Goal: Task Accomplishment & Management: Manage account settings

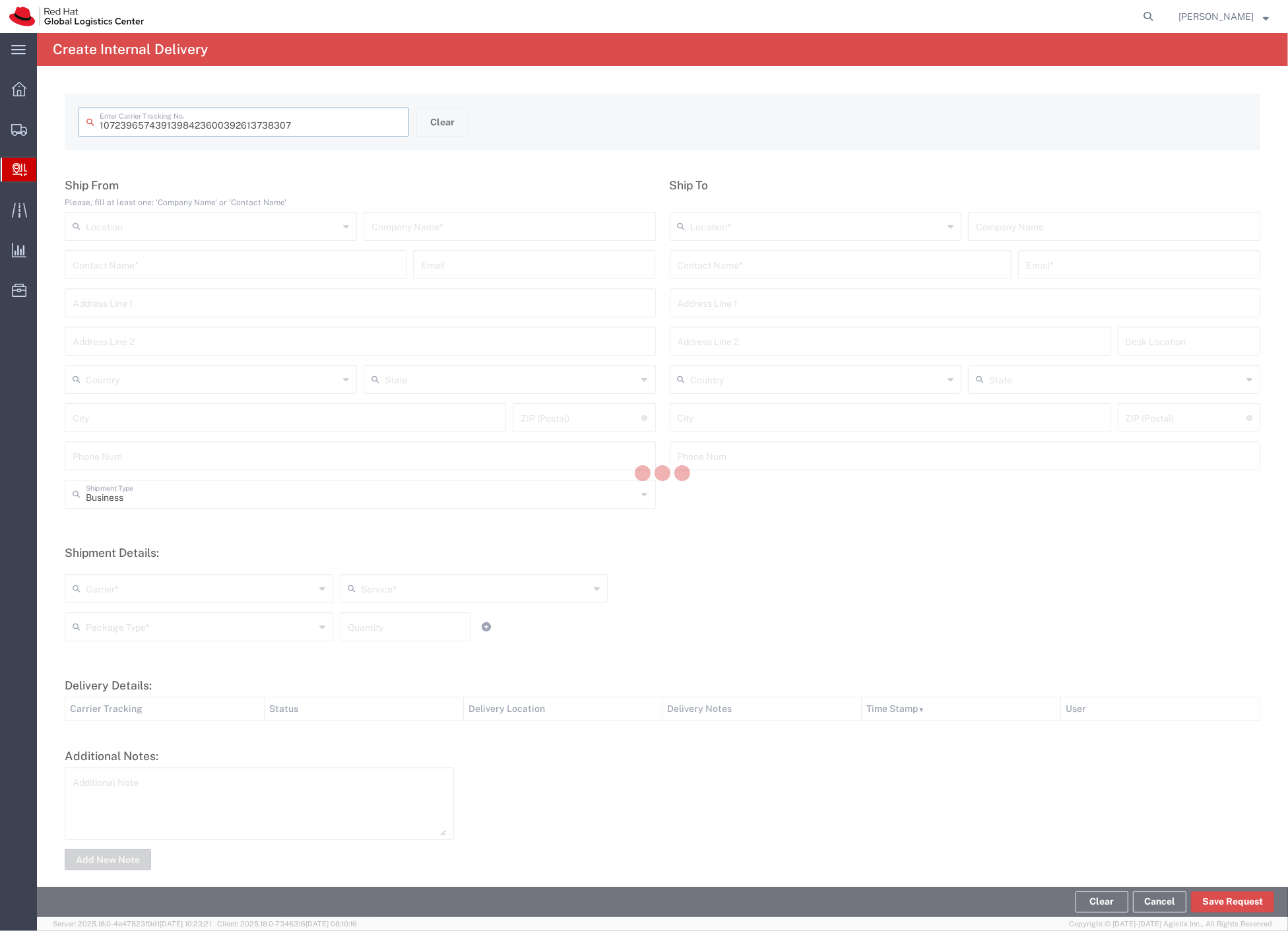
type input "392613738307"
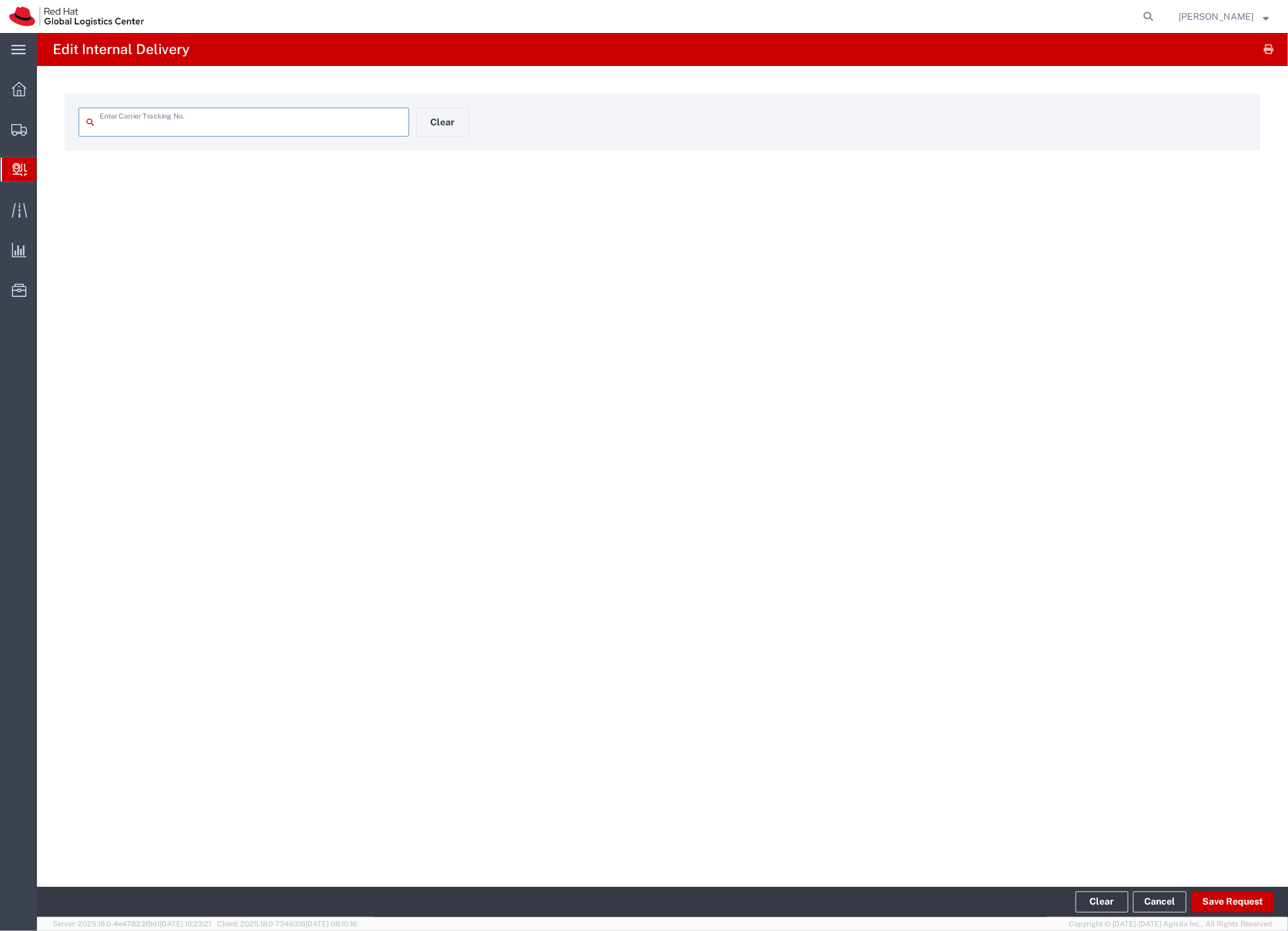
type input "392613738307"
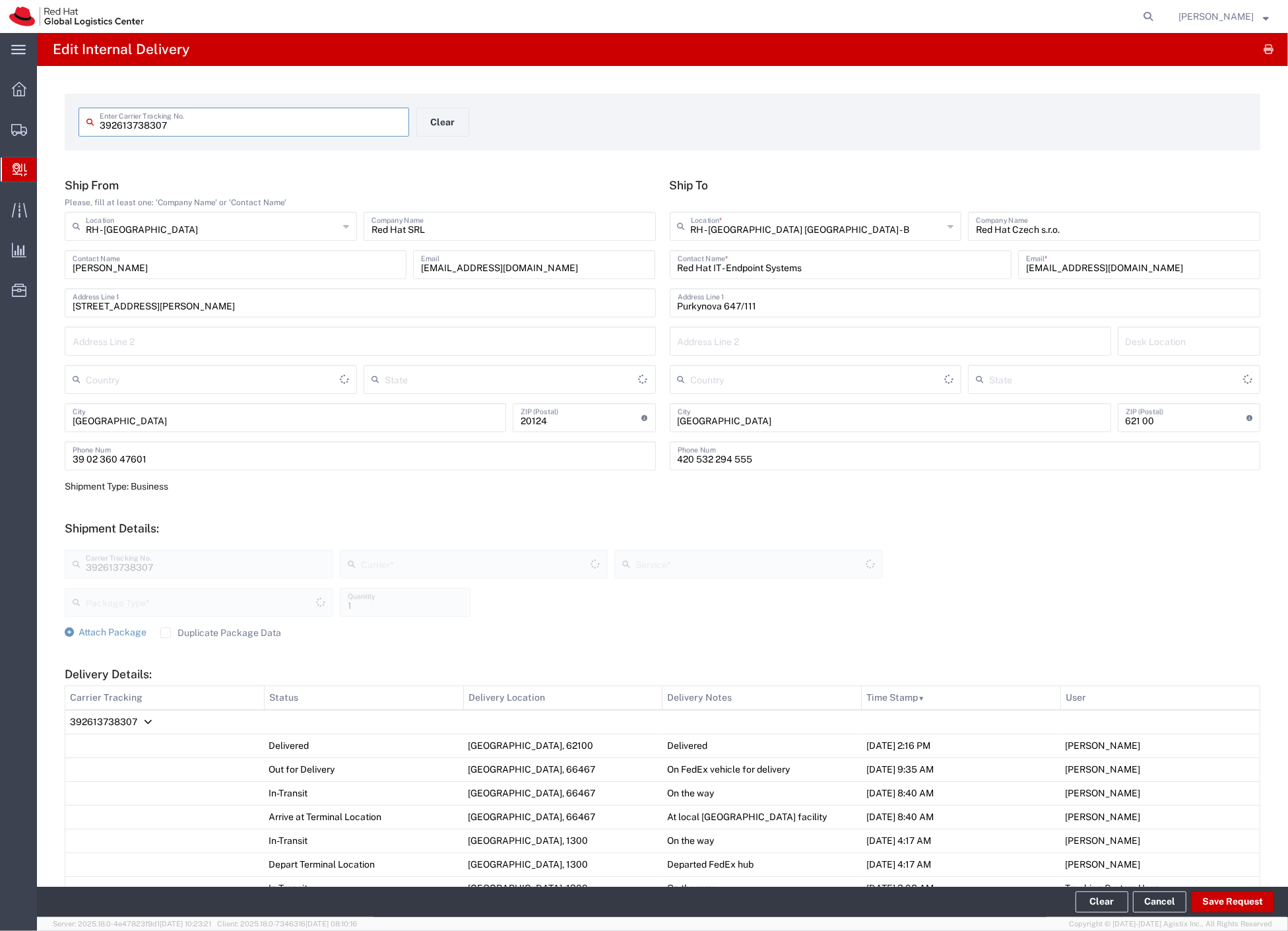
type input "[GEOGRAPHIC_DATA]"
type input "Your Packaging"
type input "International Economy"
type input "FedEx Express"
type input "Czechia"
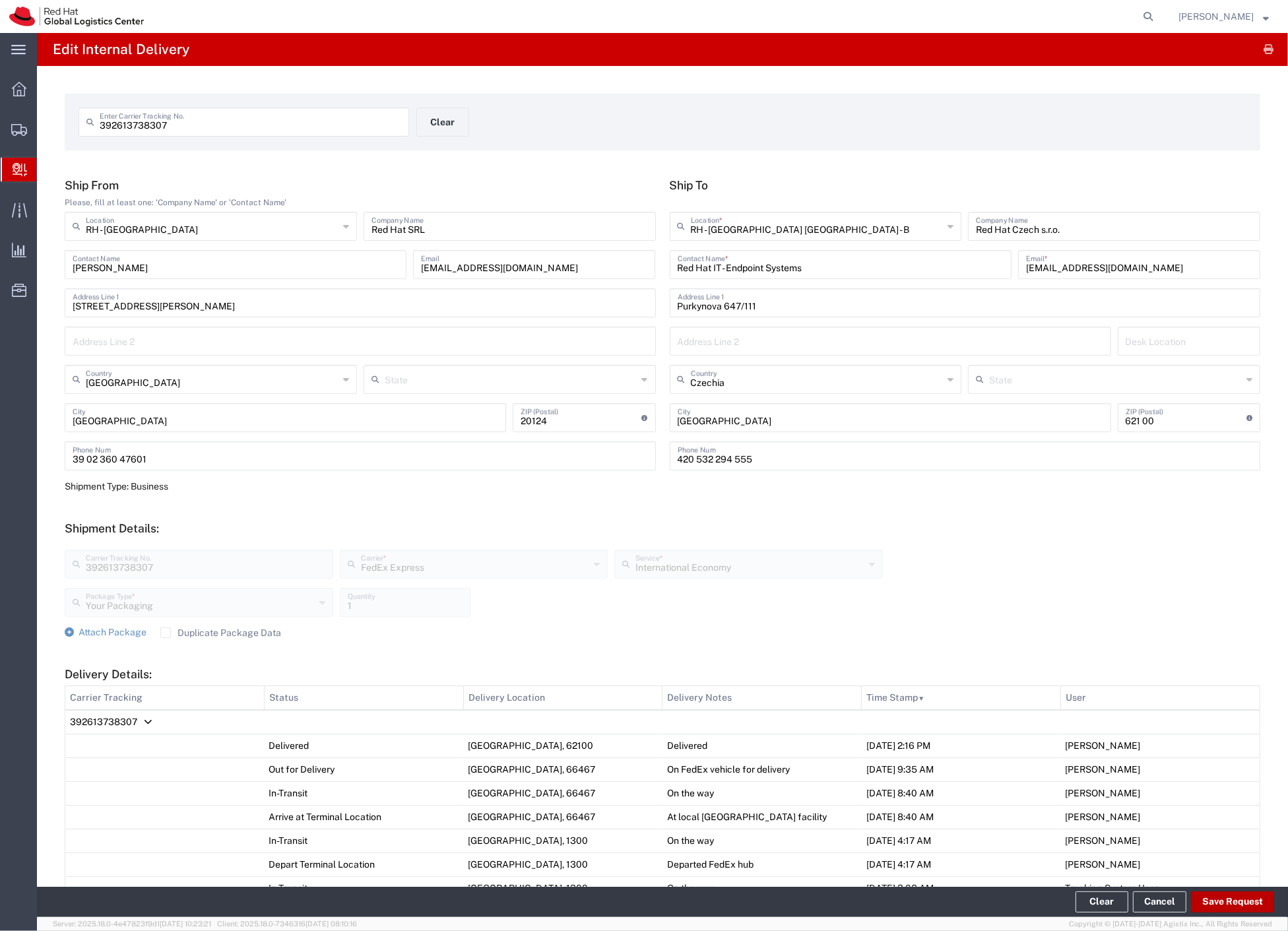
click at [1252, 893] on button "Save Request" at bounding box center [1233, 901] width 83 height 21
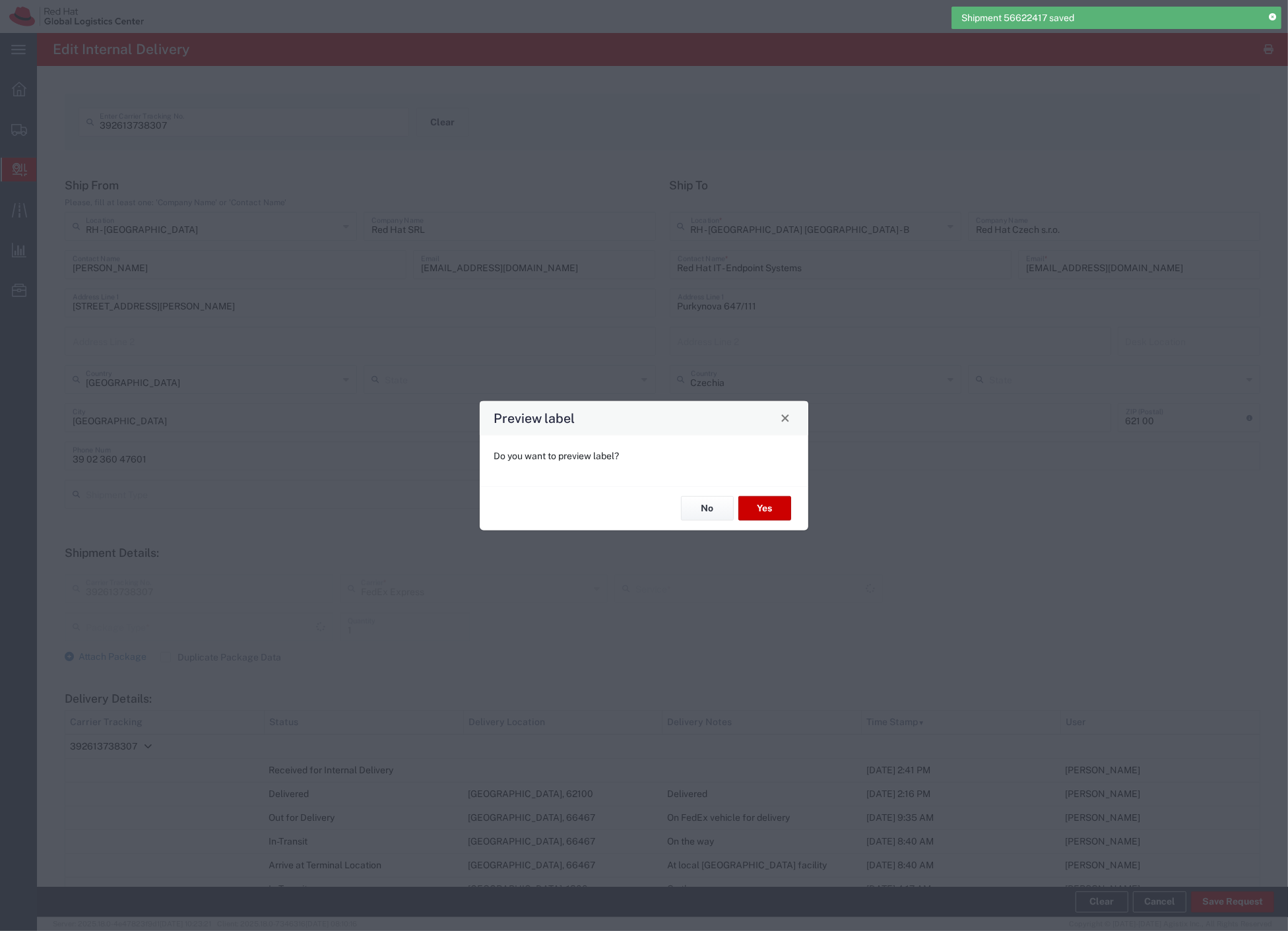
type input "Your Packaging"
type input "International Economy"
click at [730, 504] on button "No" at bounding box center [707, 509] width 53 height 25
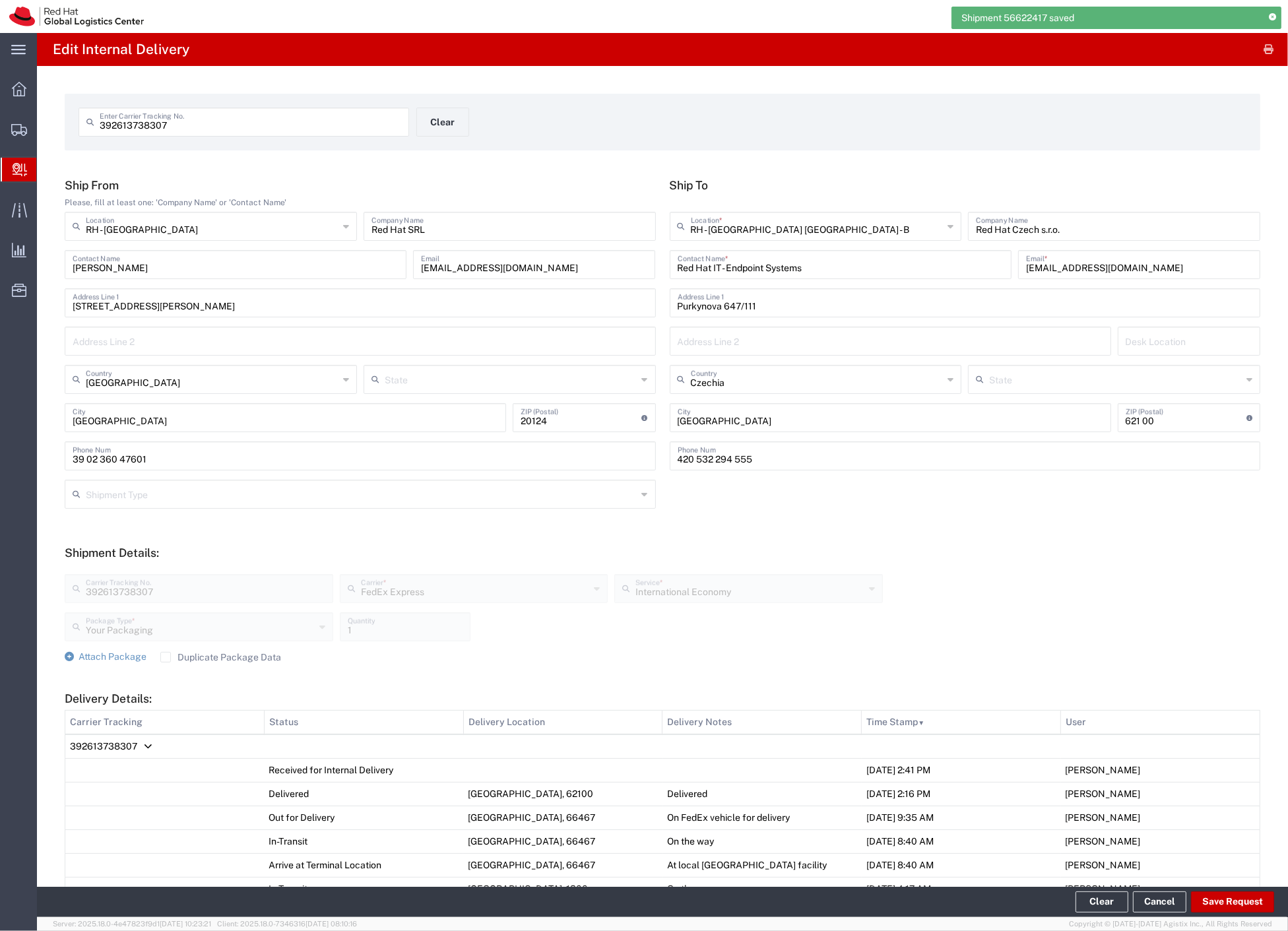
click at [108, 746] on span "392613738307" at bounding box center [104, 746] width 68 height 11
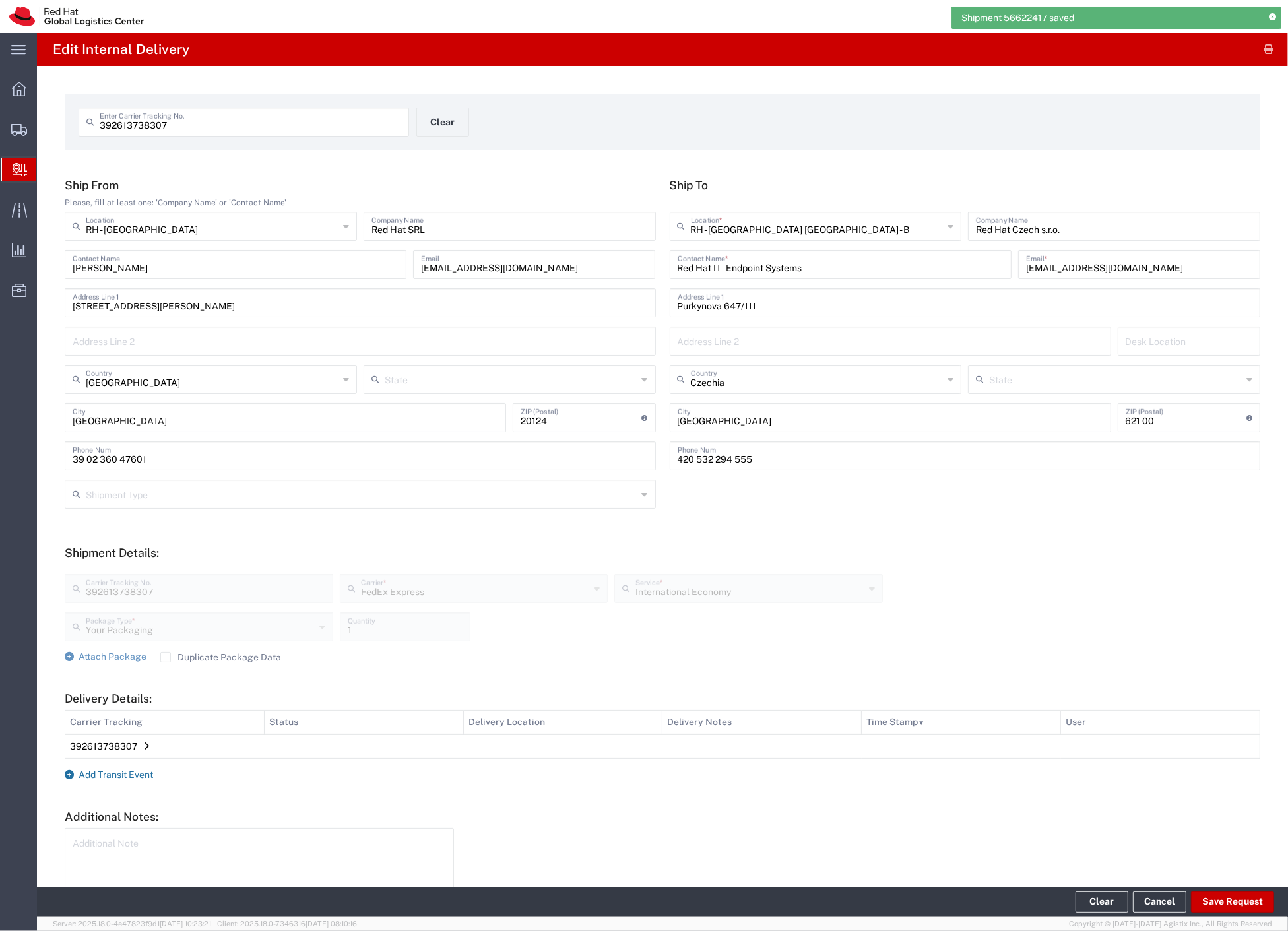
click at [116, 773] on span "Add Transit Event" at bounding box center [115, 774] width 75 height 11
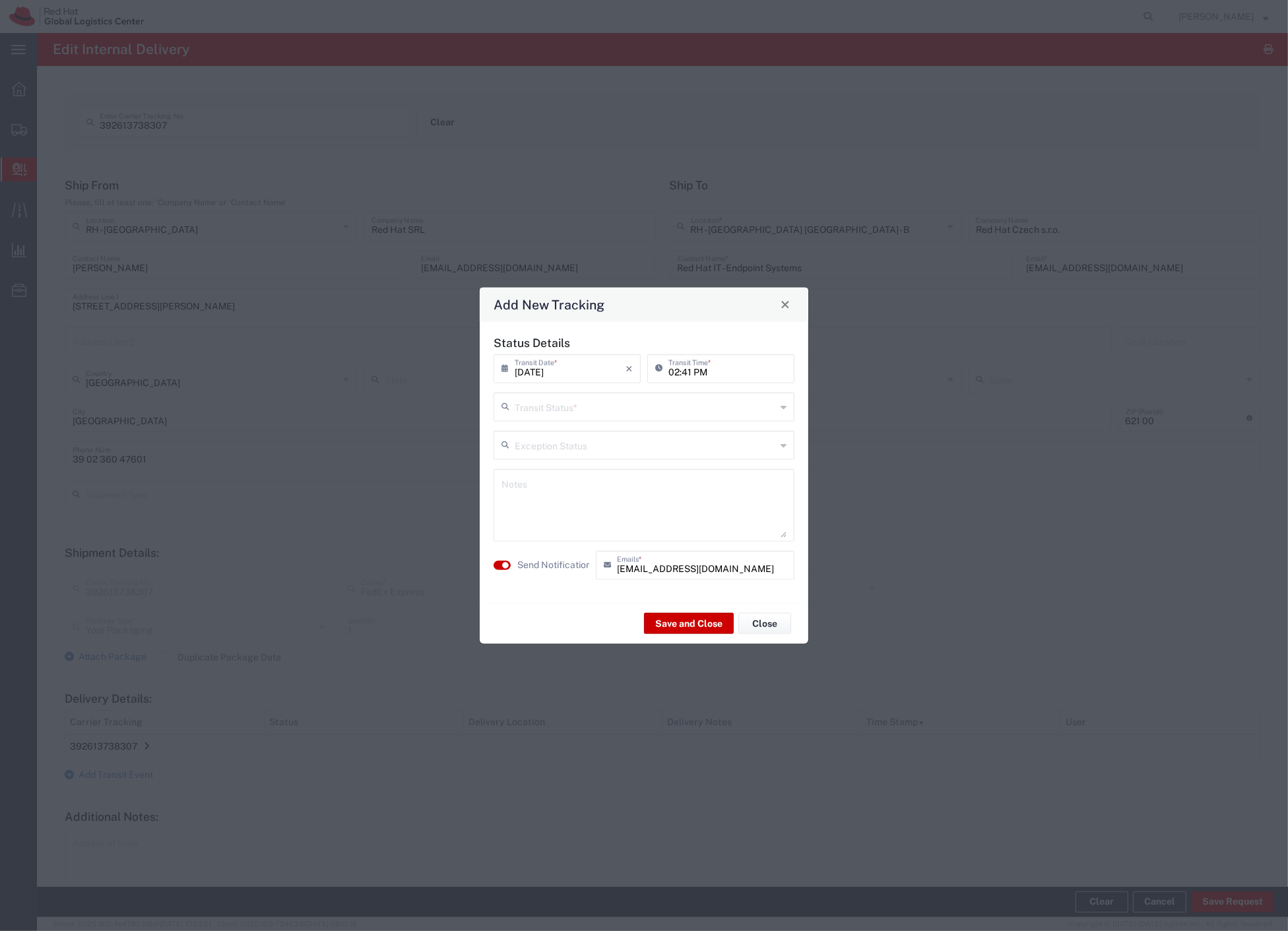
click at [555, 414] on input "text" at bounding box center [646, 406] width 261 height 23
click at [568, 493] on span "Shipment On-Hold" at bounding box center [644, 500] width 298 height 21
type input "Shipment On-Hold"
click at [576, 561] on label "Send Notification" at bounding box center [554, 565] width 74 height 14
click at [677, 636] on div "Save and Close Close" at bounding box center [644, 623] width 329 height 41
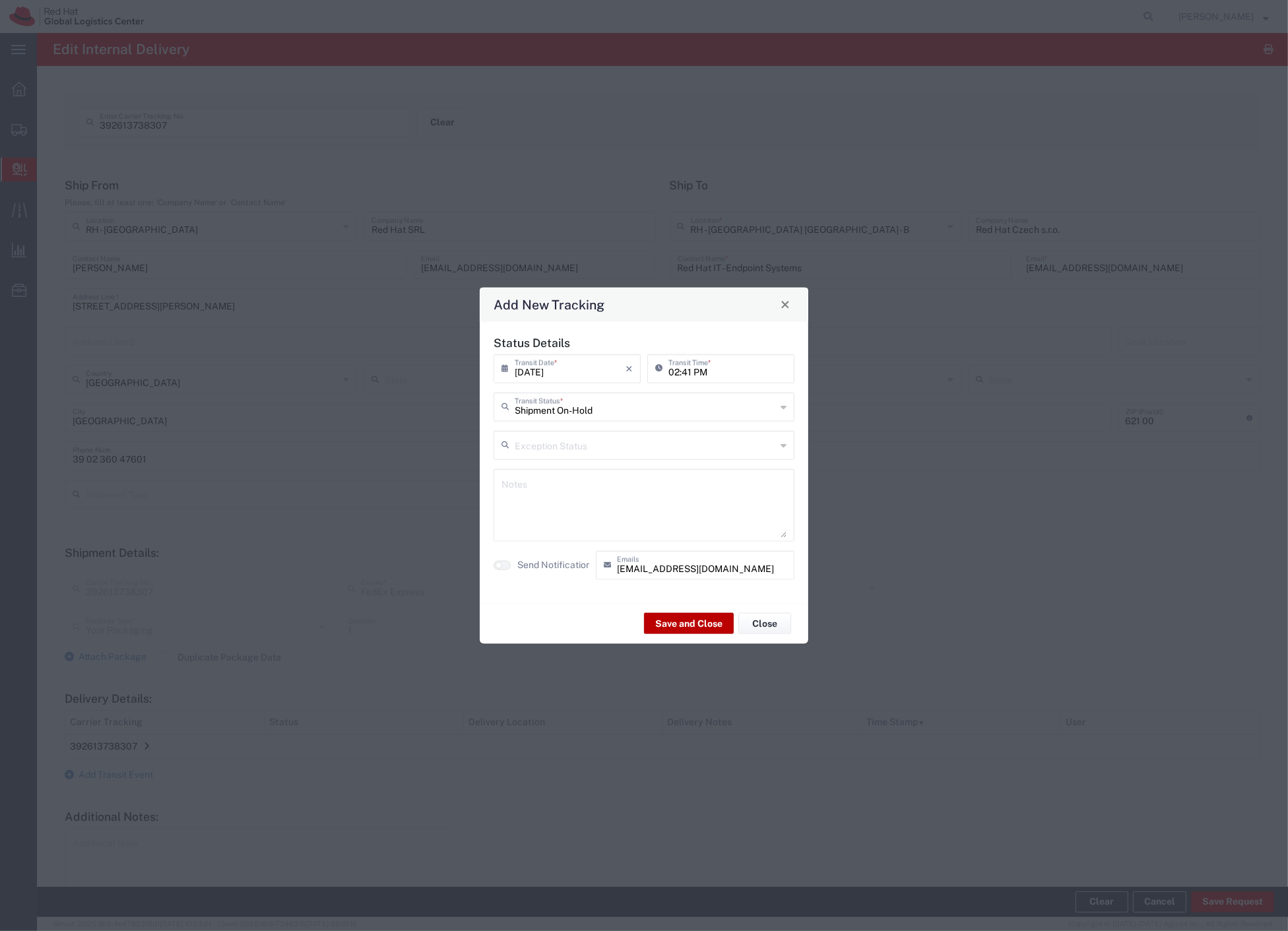
click at [680, 628] on button "Save and Close" at bounding box center [689, 623] width 90 height 21
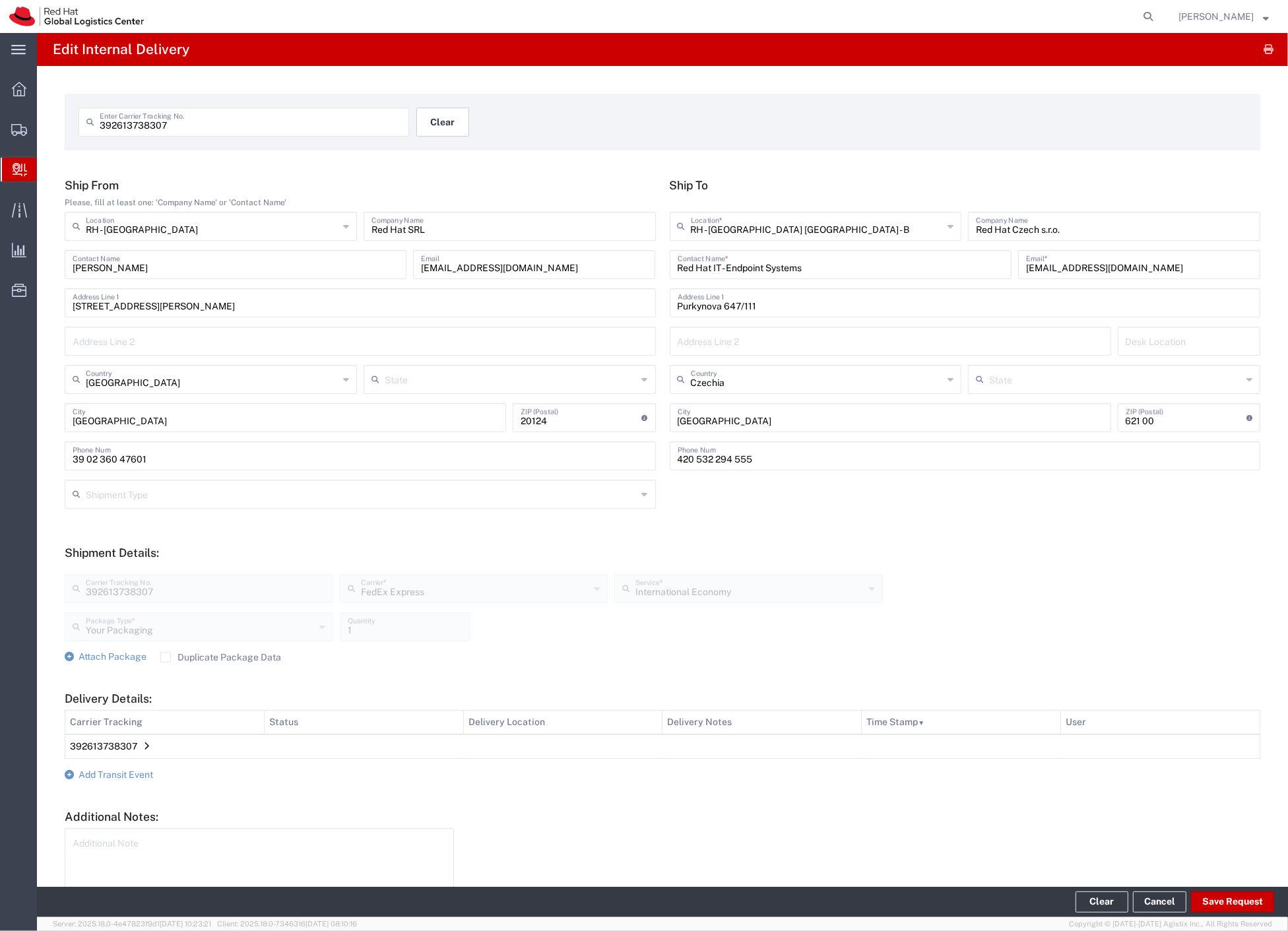
click at [437, 110] on button "Clear" at bounding box center [443, 122] width 53 height 29
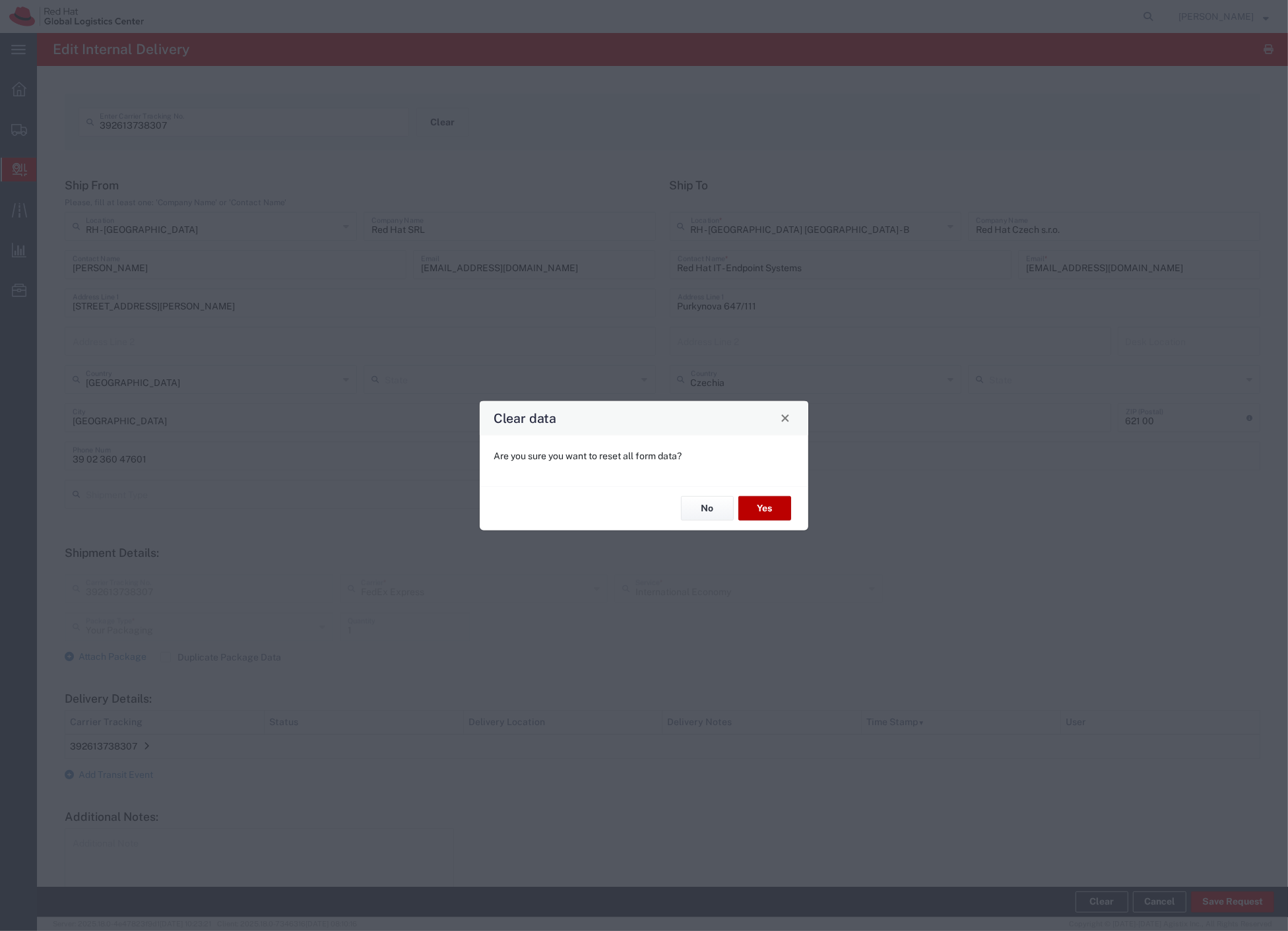
click at [768, 509] on button "Yes" at bounding box center [765, 509] width 53 height 25
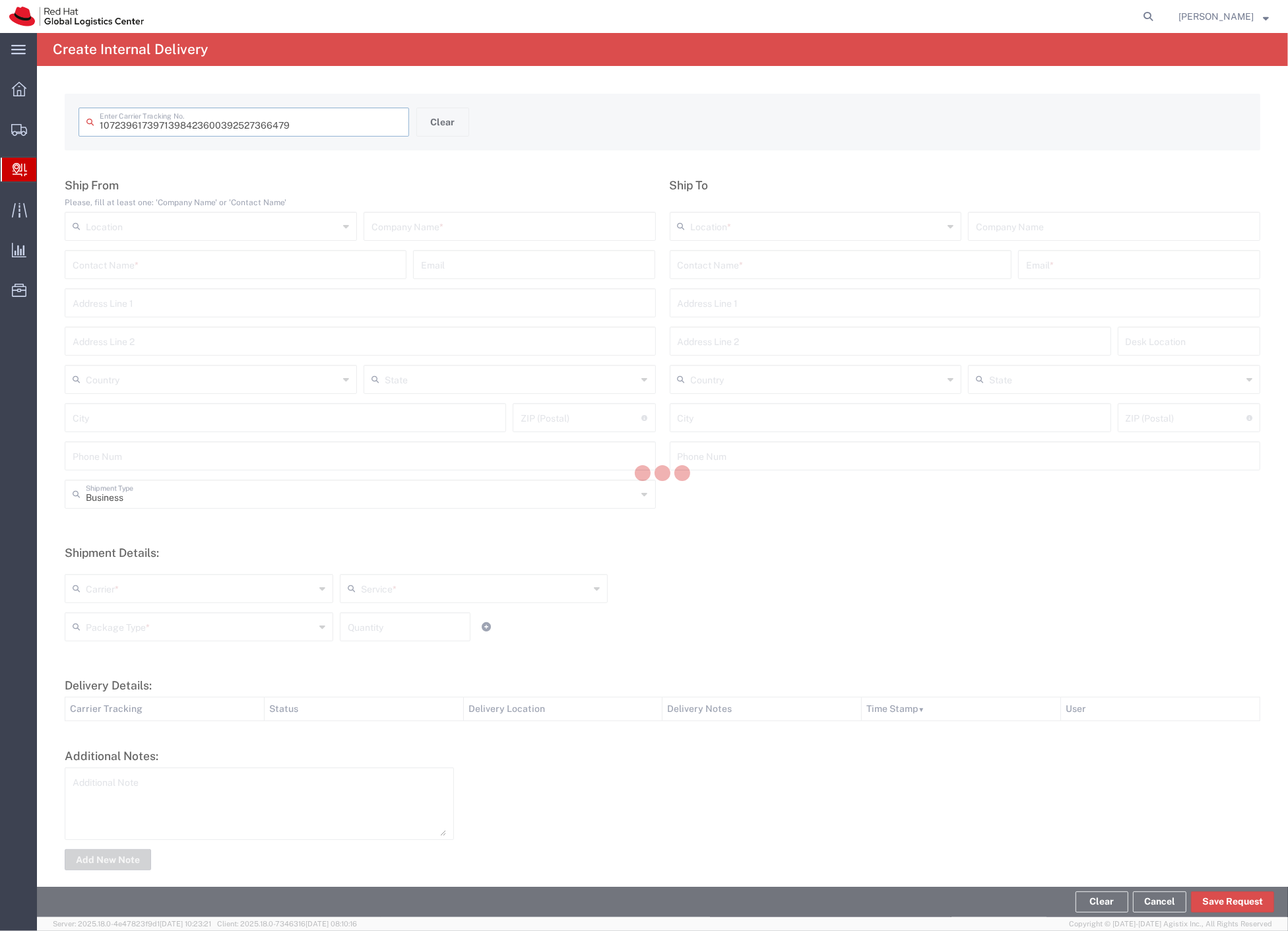
type input "392527366479"
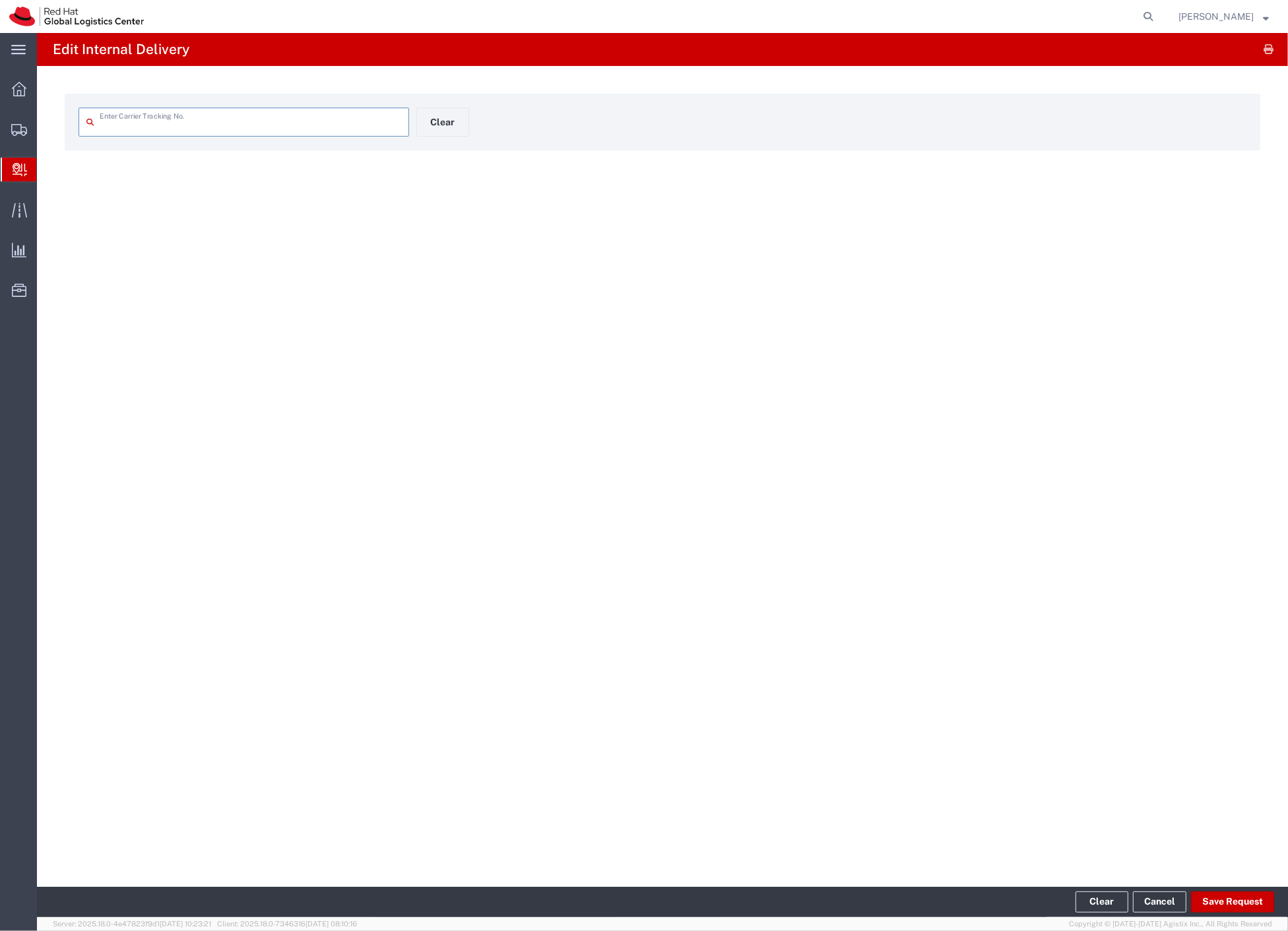
type input "392527366479"
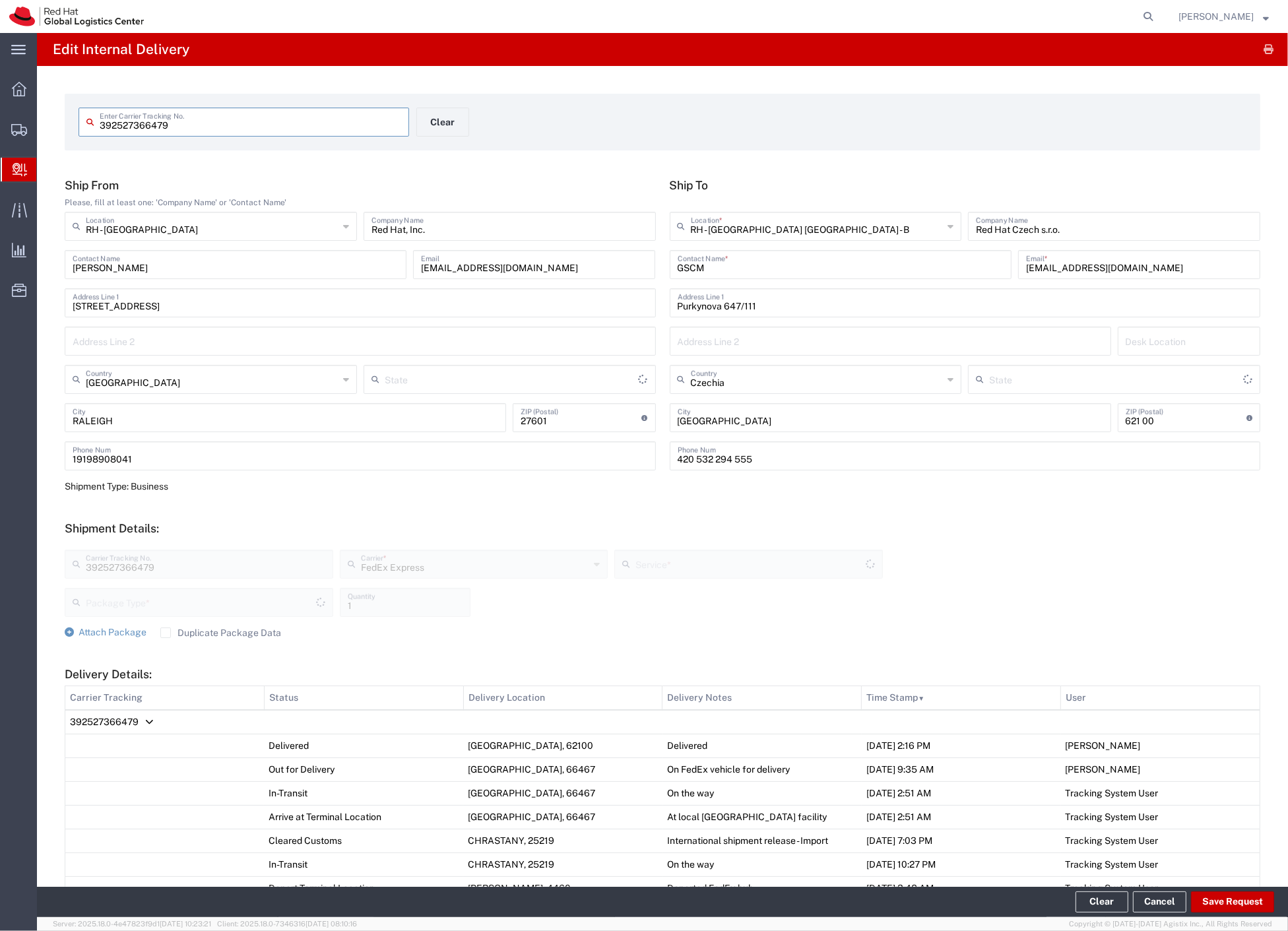
type input "Your Packaging"
type input "International Economy"
type input "[US_STATE]"
click at [1217, 900] on button "Save Request" at bounding box center [1233, 901] width 83 height 21
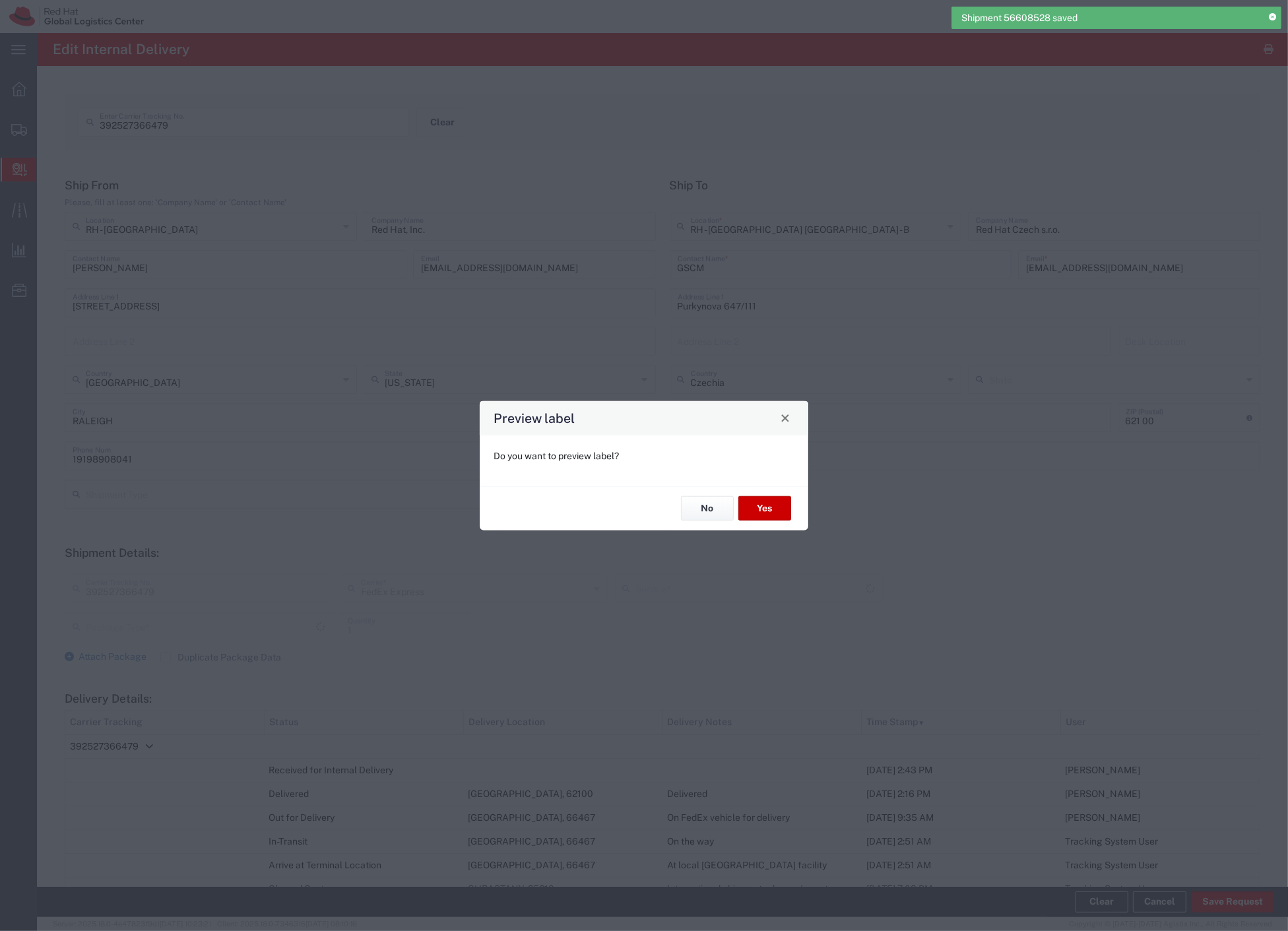
type input "Your Packaging"
type input "International Economy"
click at [710, 515] on button "No" at bounding box center [707, 509] width 53 height 25
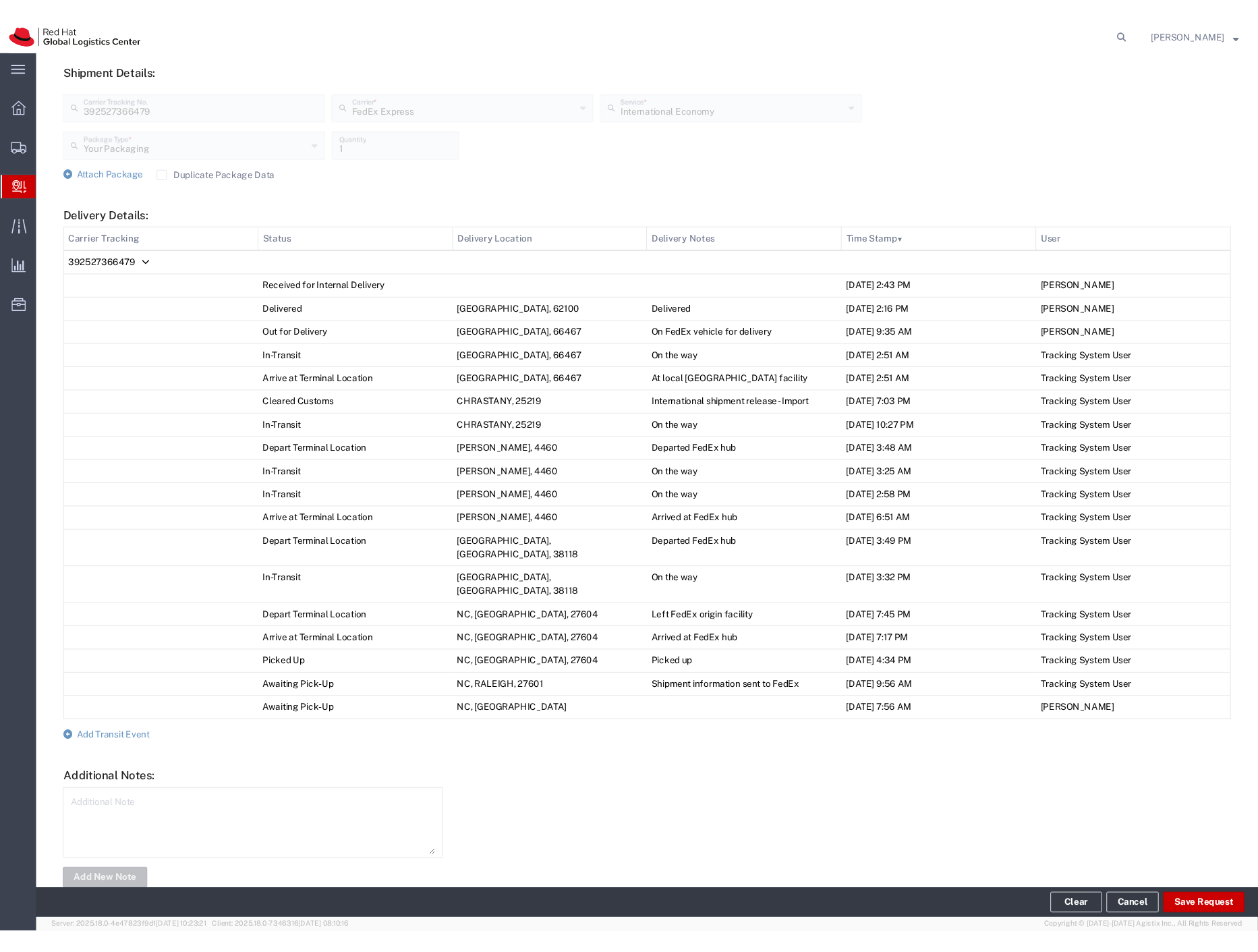
scroll to position [514, 0]
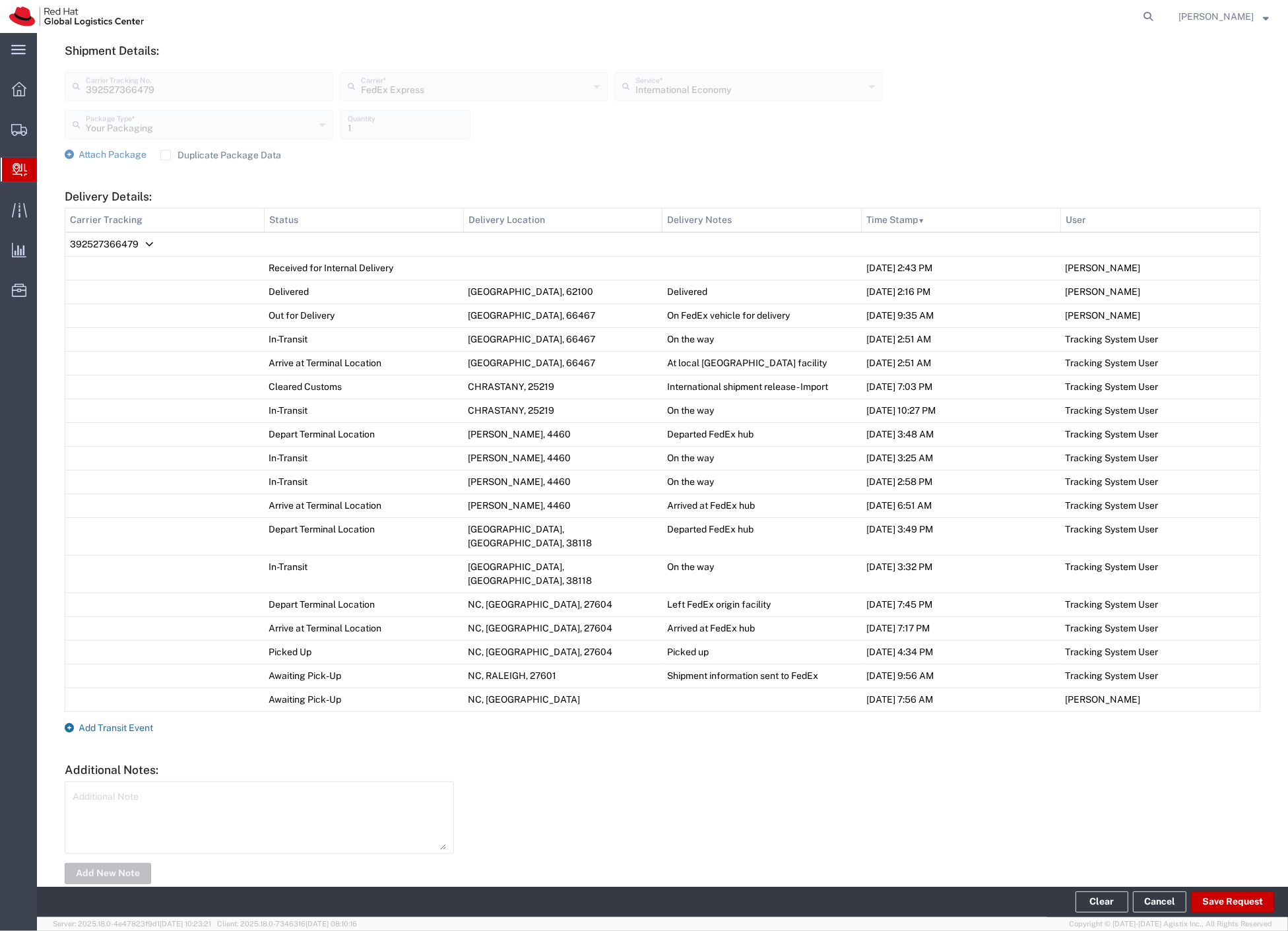
click at [136, 722] on span "Add Transit Event" at bounding box center [115, 727] width 75 height 11
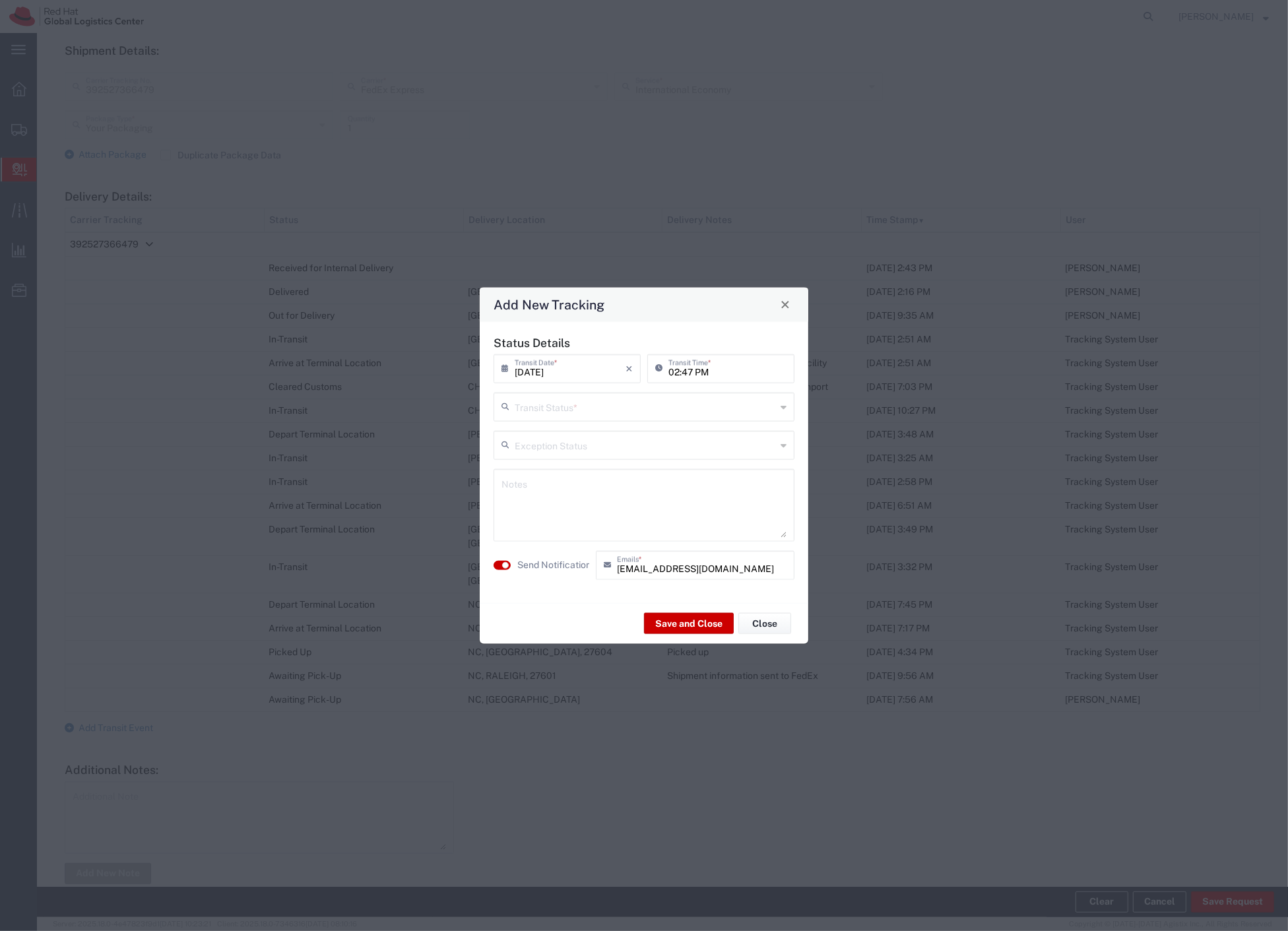
click at [566, 406] on input "text" at bounding box center [646, 406] width 261 height 23
click at [554, 436] on span "Delivery Confirmation" at bounding box center [644, 435] width 298 height 21
type input "Delivery Confirmation"
click at [549, 559] on label "Send Notification" at bounding box center [554, 565] width 74 height 14
click at [671, 621] on button "Save and Close" at bounding box center [689, 623] width 90 height 21
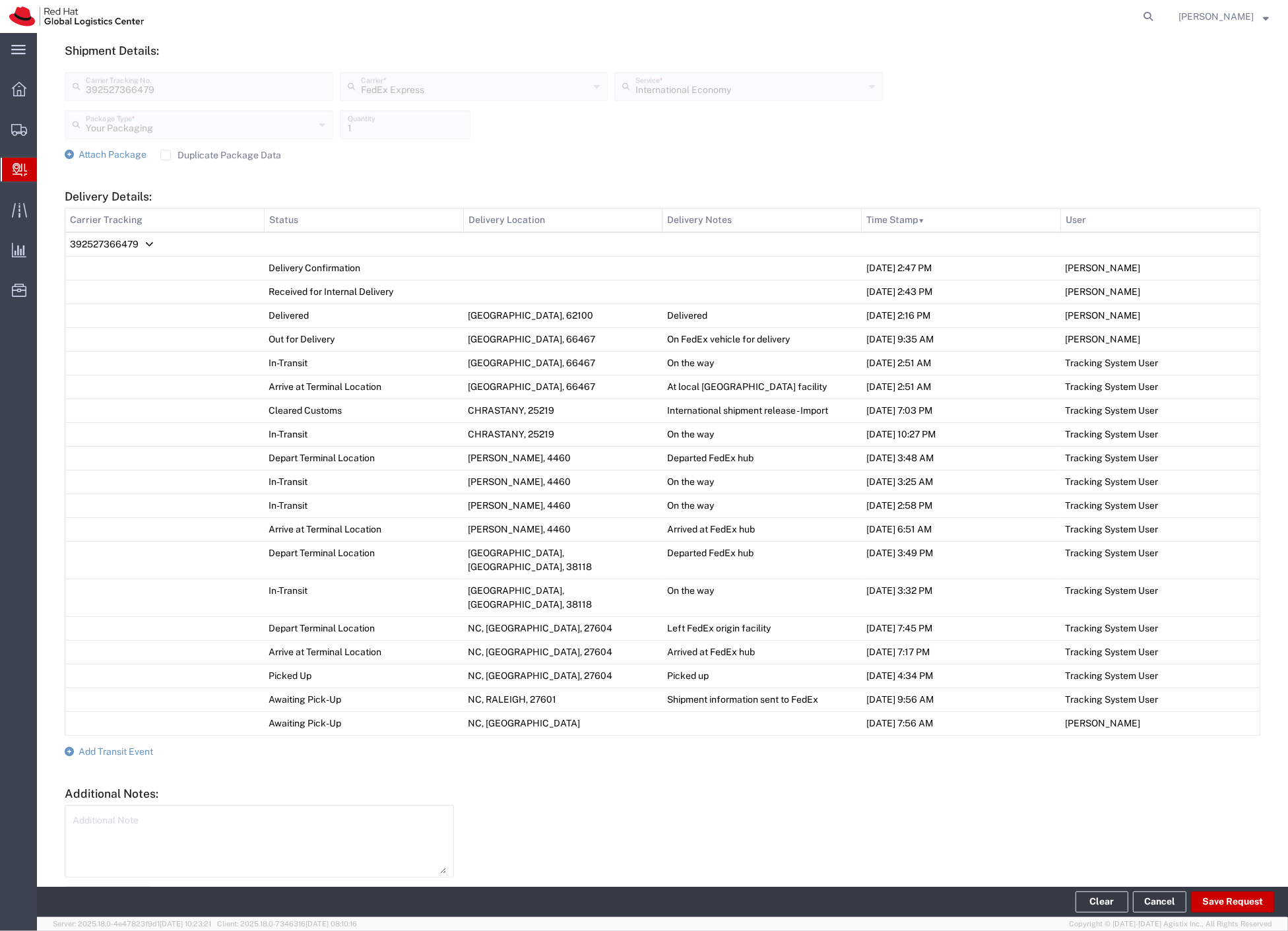
click at [822, 98] on div "International Economy Service *" at bounding box center [749, 87] width 269 height 29
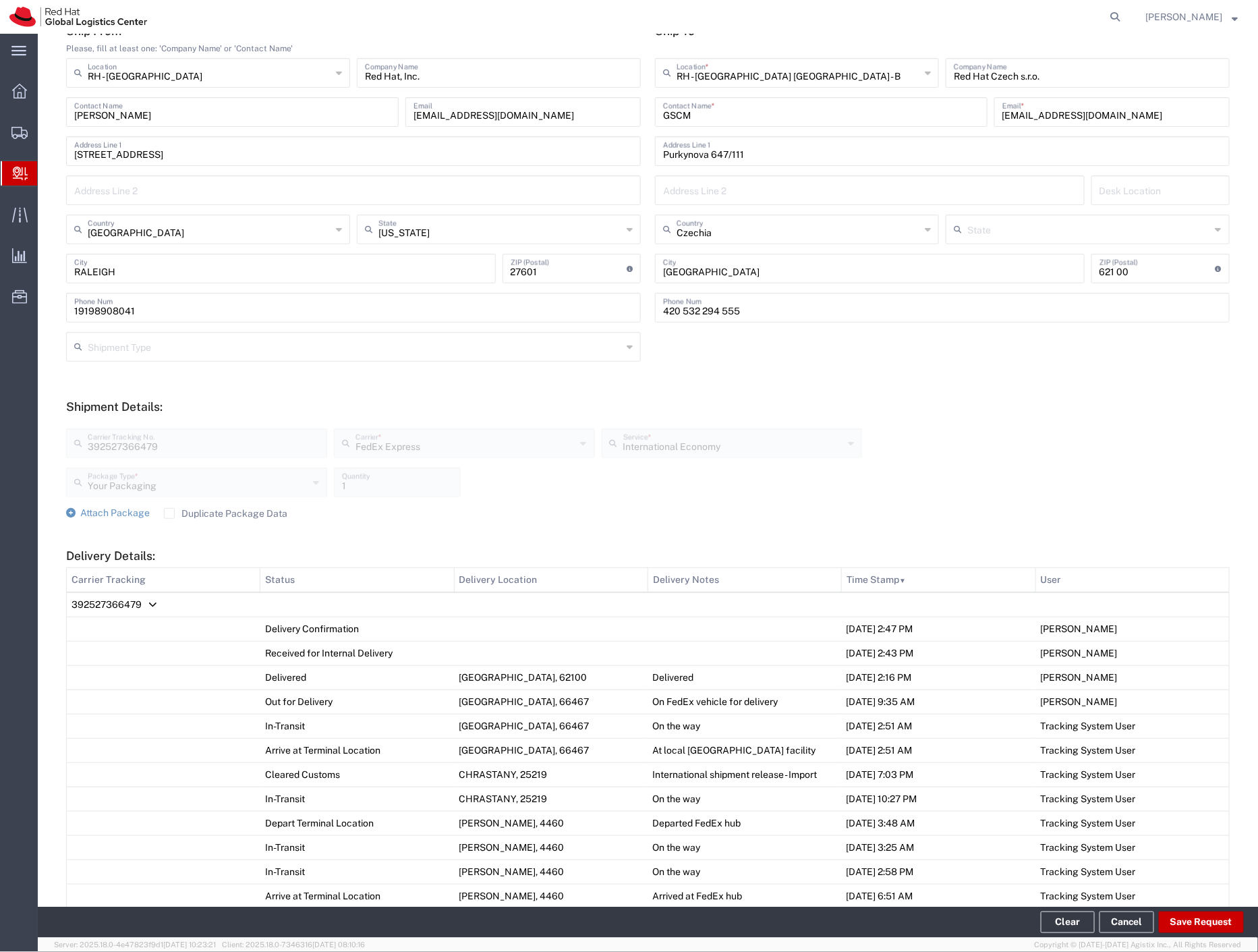
scroll to position [138, 0]
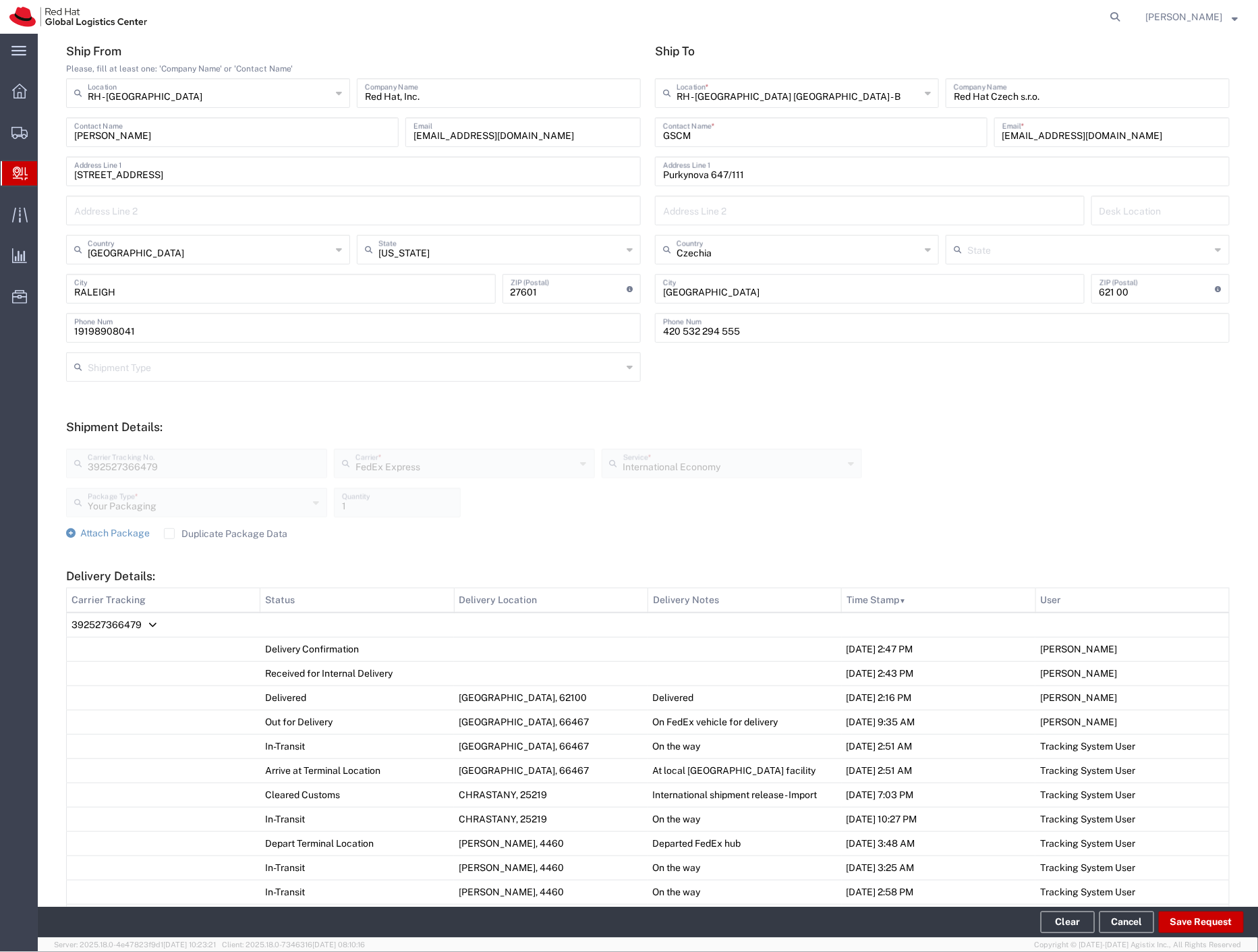
click at [48, 172] on span "Internal Delivery" at bounding box center [42, 174] width 11 height 27
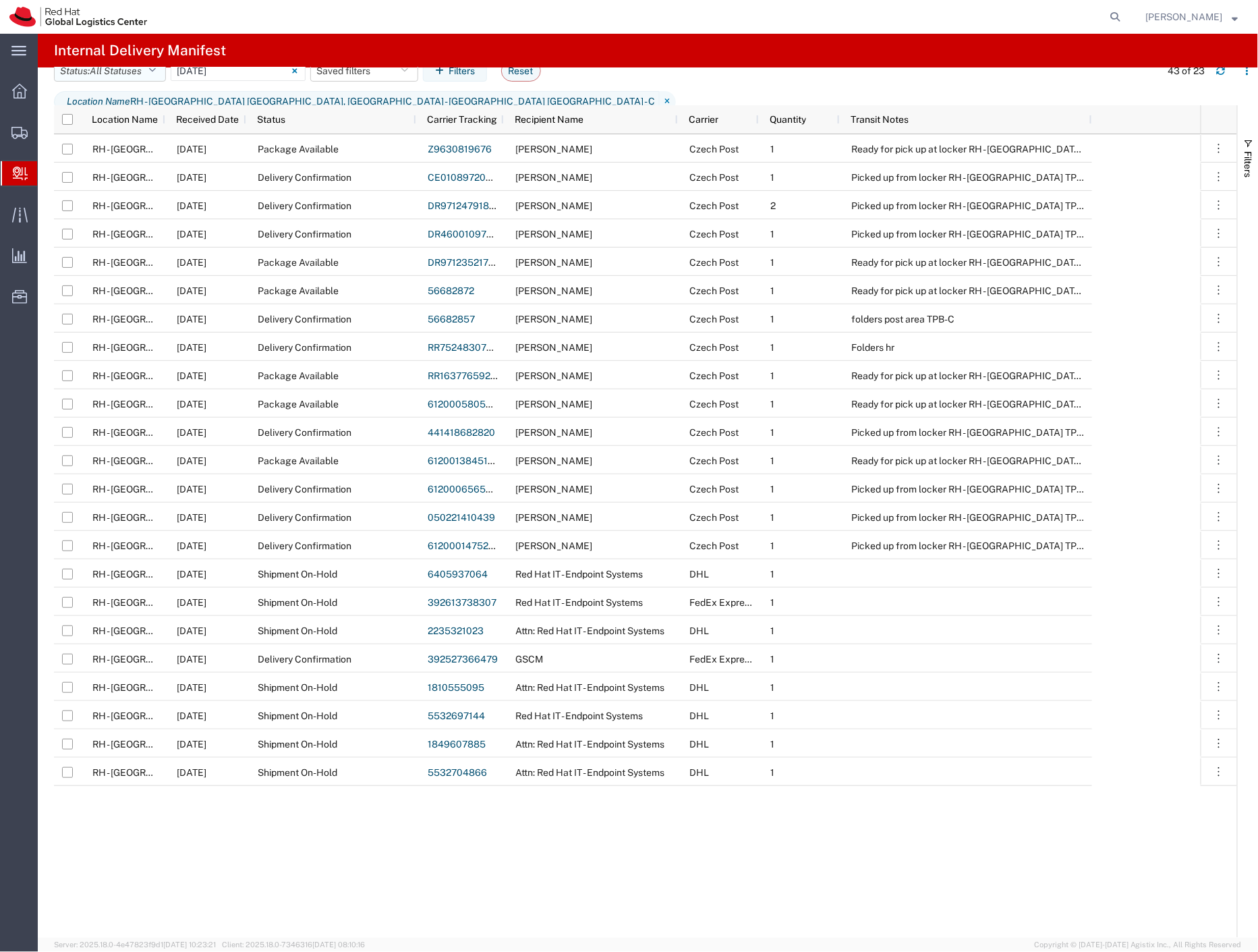
click at [100, 76] on span "All Statuses" at bounding box center [115, 71] width 52 height 11
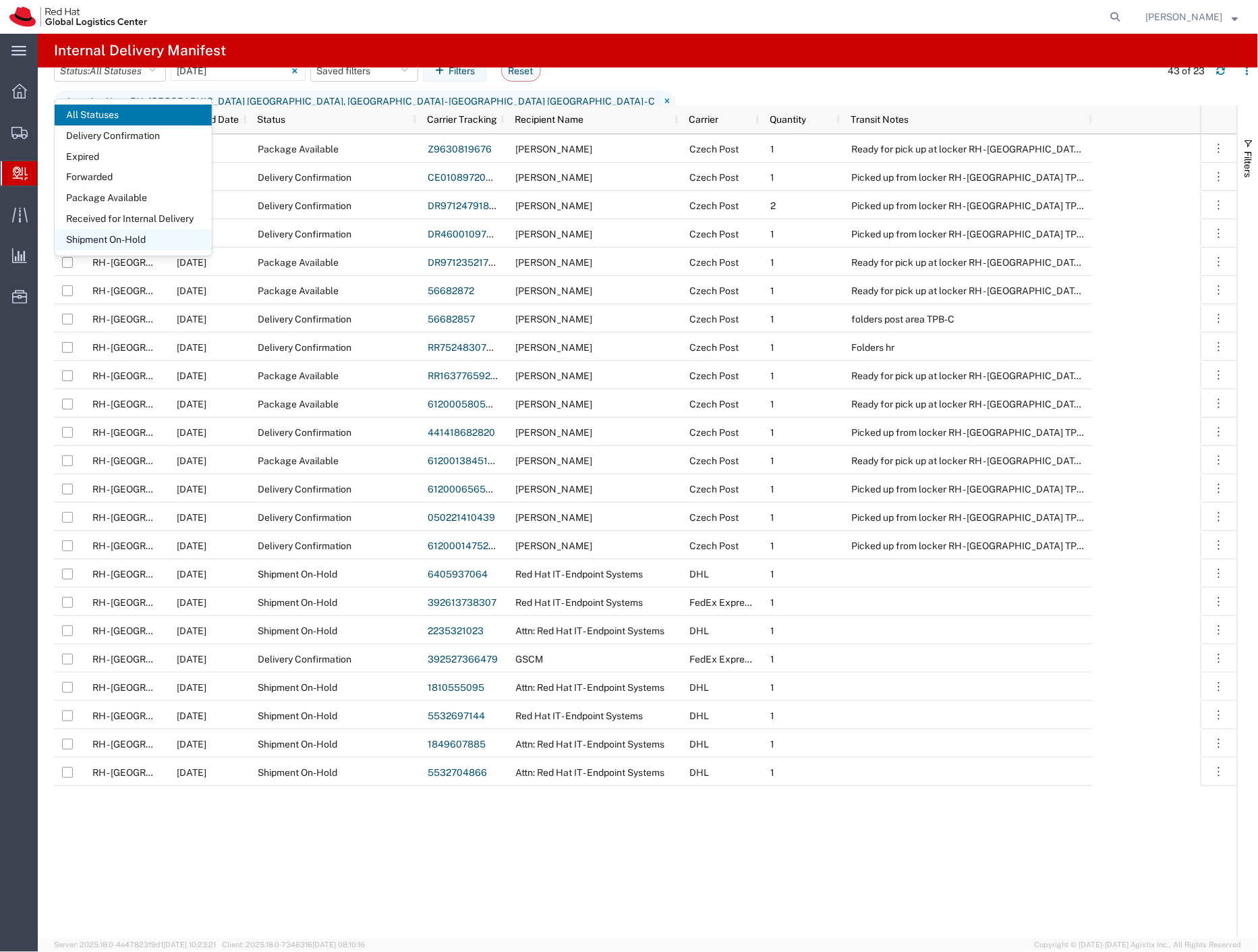
click at [142, 243] on span "Shipment On-Hold" at bounding box center [133, 240] width 157 height 21
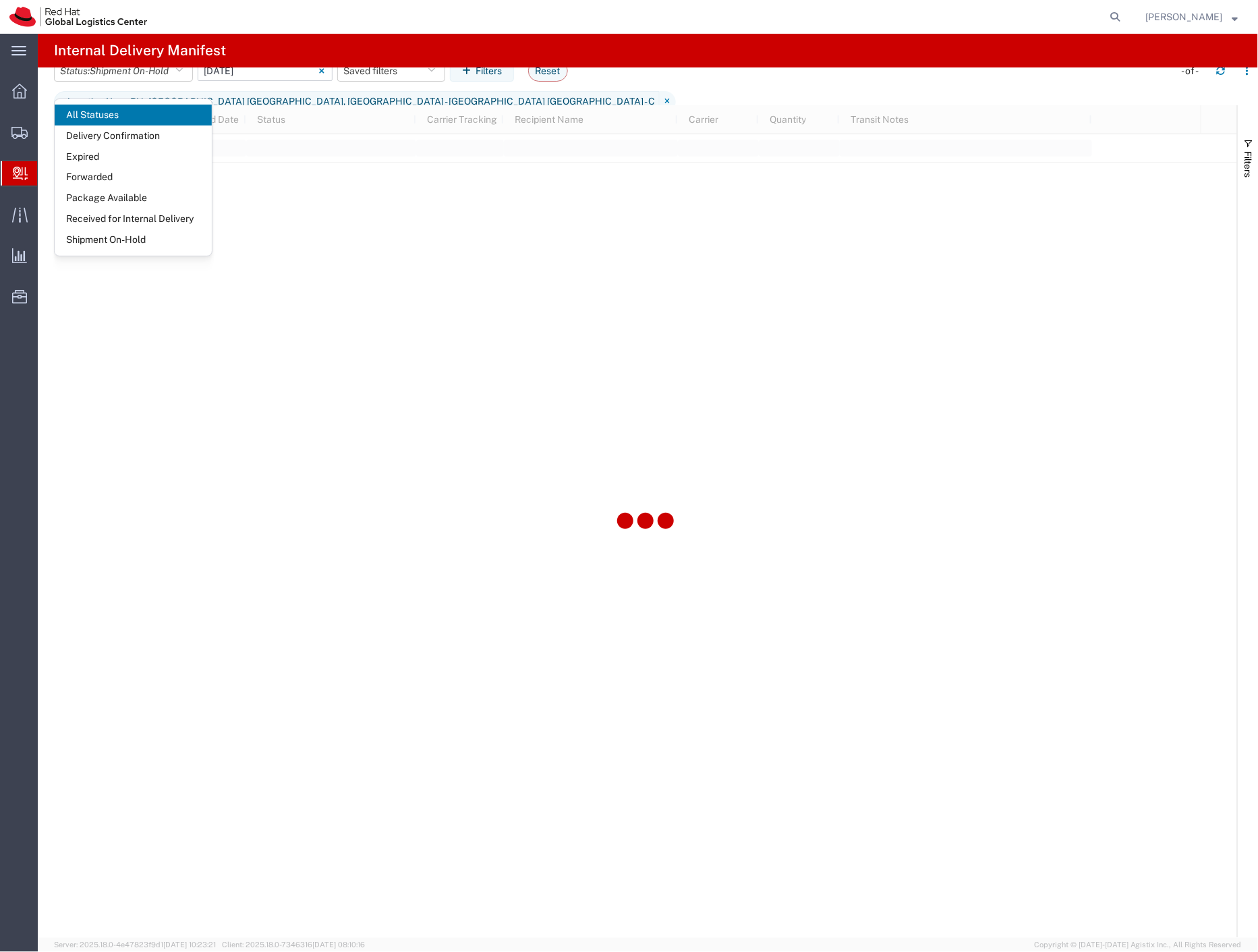
click at [247, 81] on input "[DATE] - [DATE]" at bounding box center [265, 71] width 135 height 20
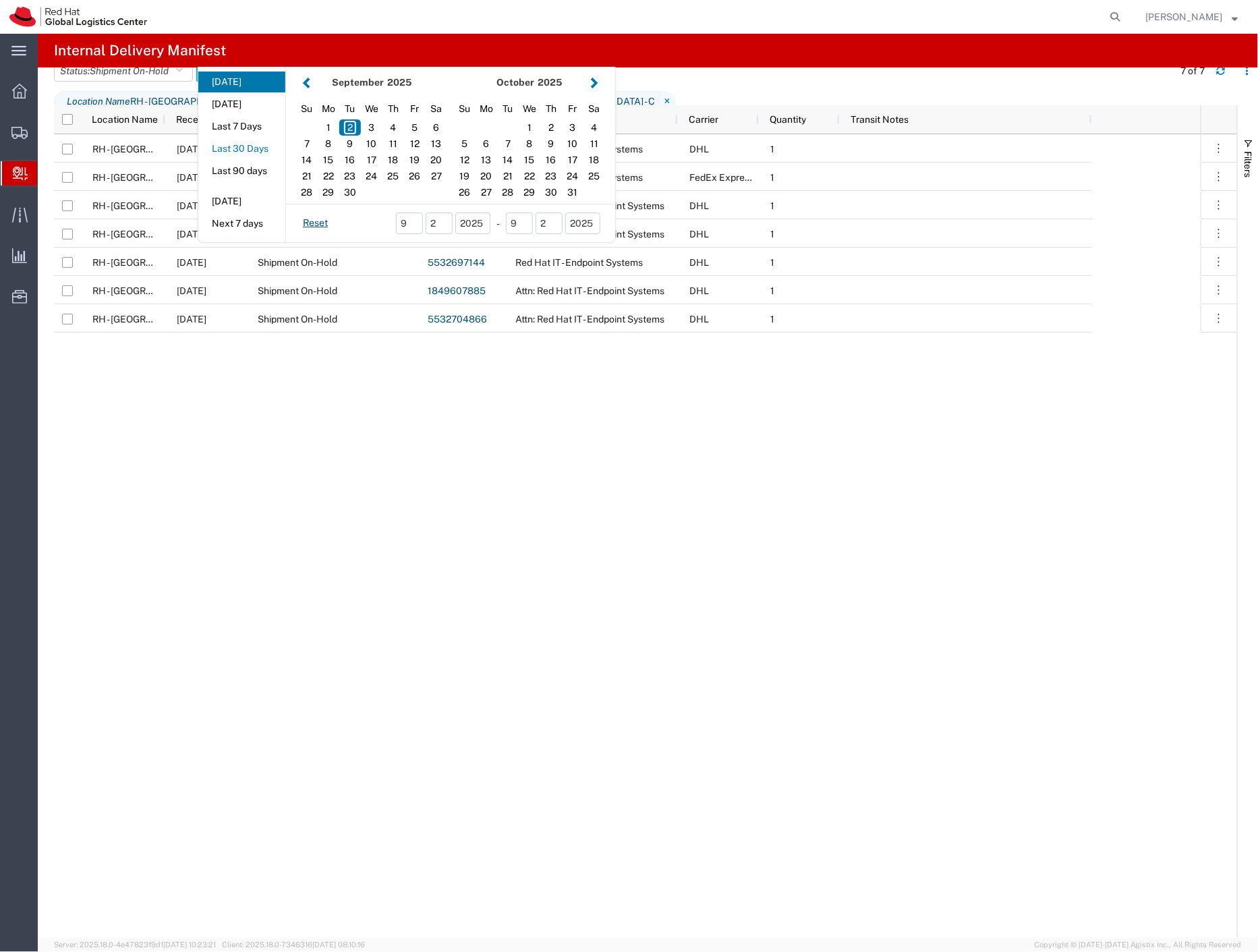
click at [260, 159] on button "Last 30 Days" at bounding box center [241, 148] width 87 height 21
type input "Last 30 Days"
type input "[DATE] - [DATE]"
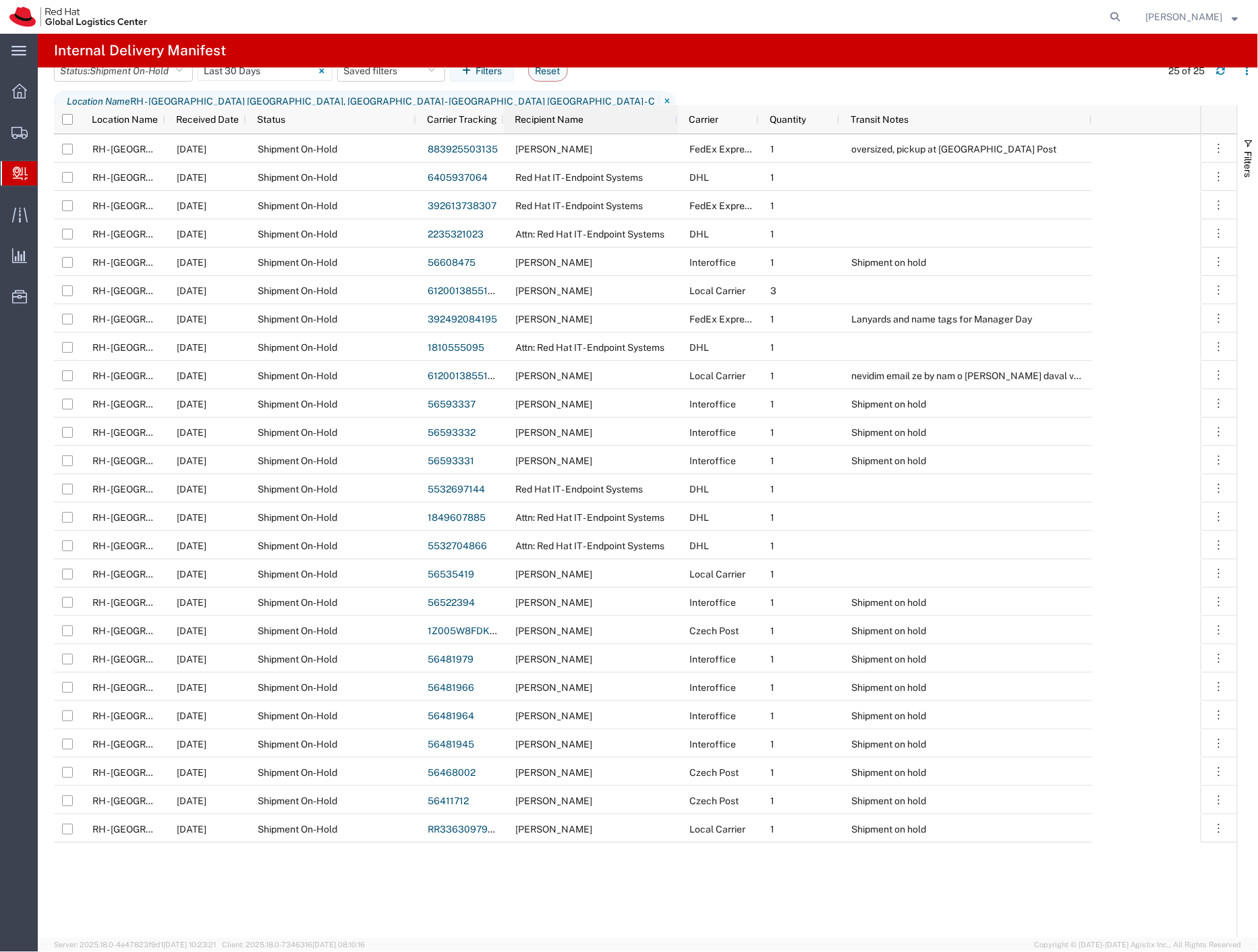
click at [547, 112] on div "Recipient Name" at bounding box center [593, 119] width 158 height 21
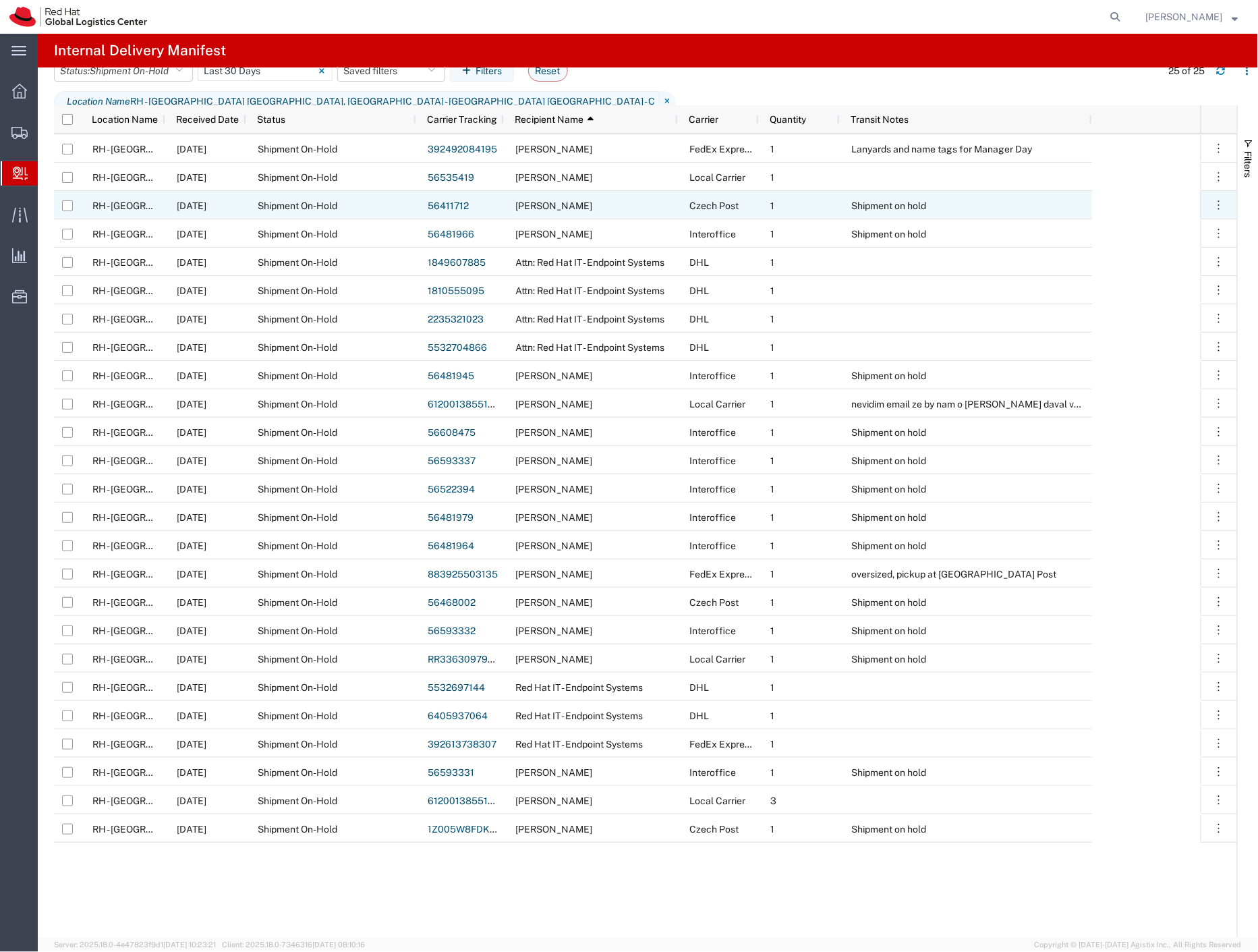
click at [453, 203] on link "56411712" at bounding box center [448, 206] width 41 height 11
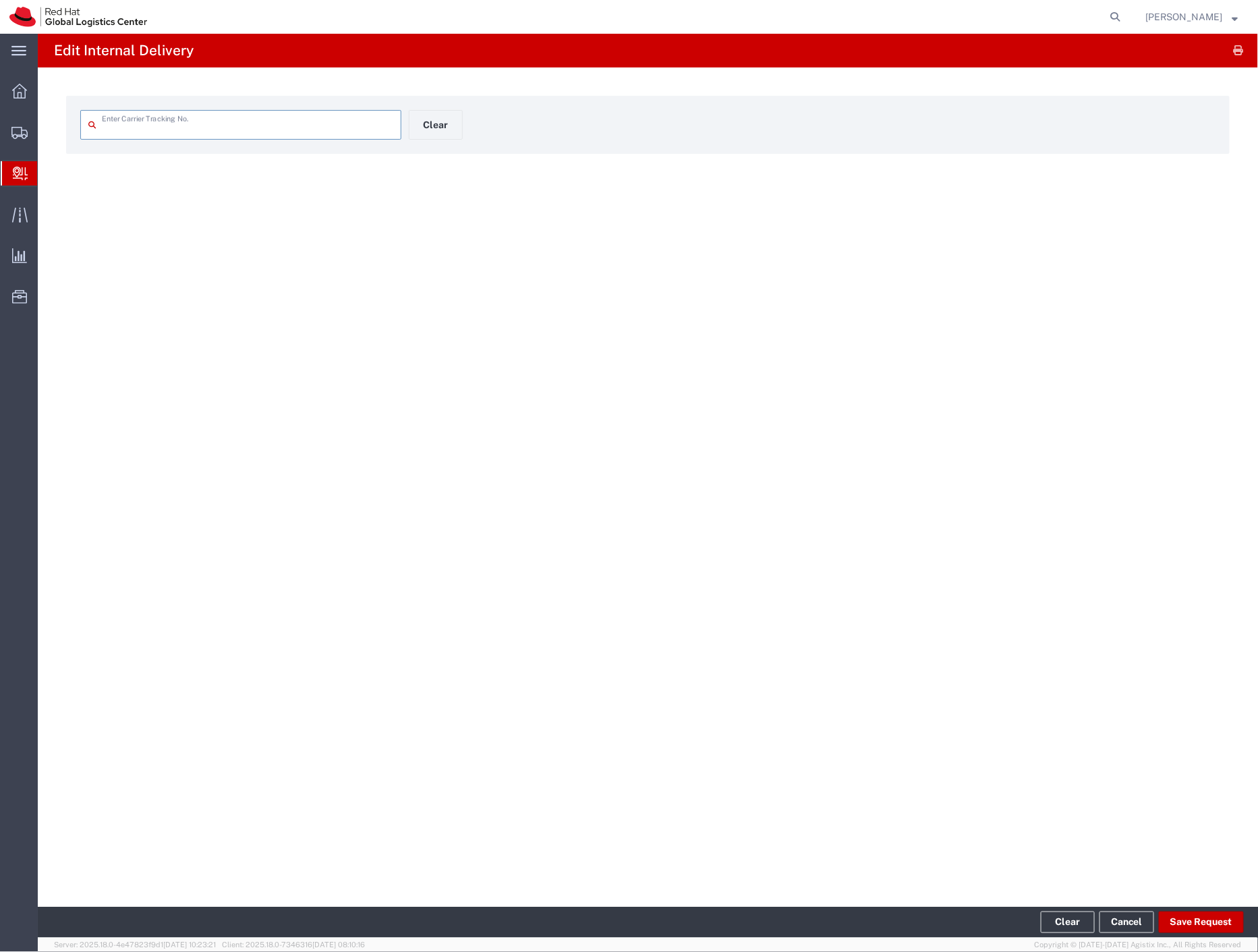
type input "56411712"
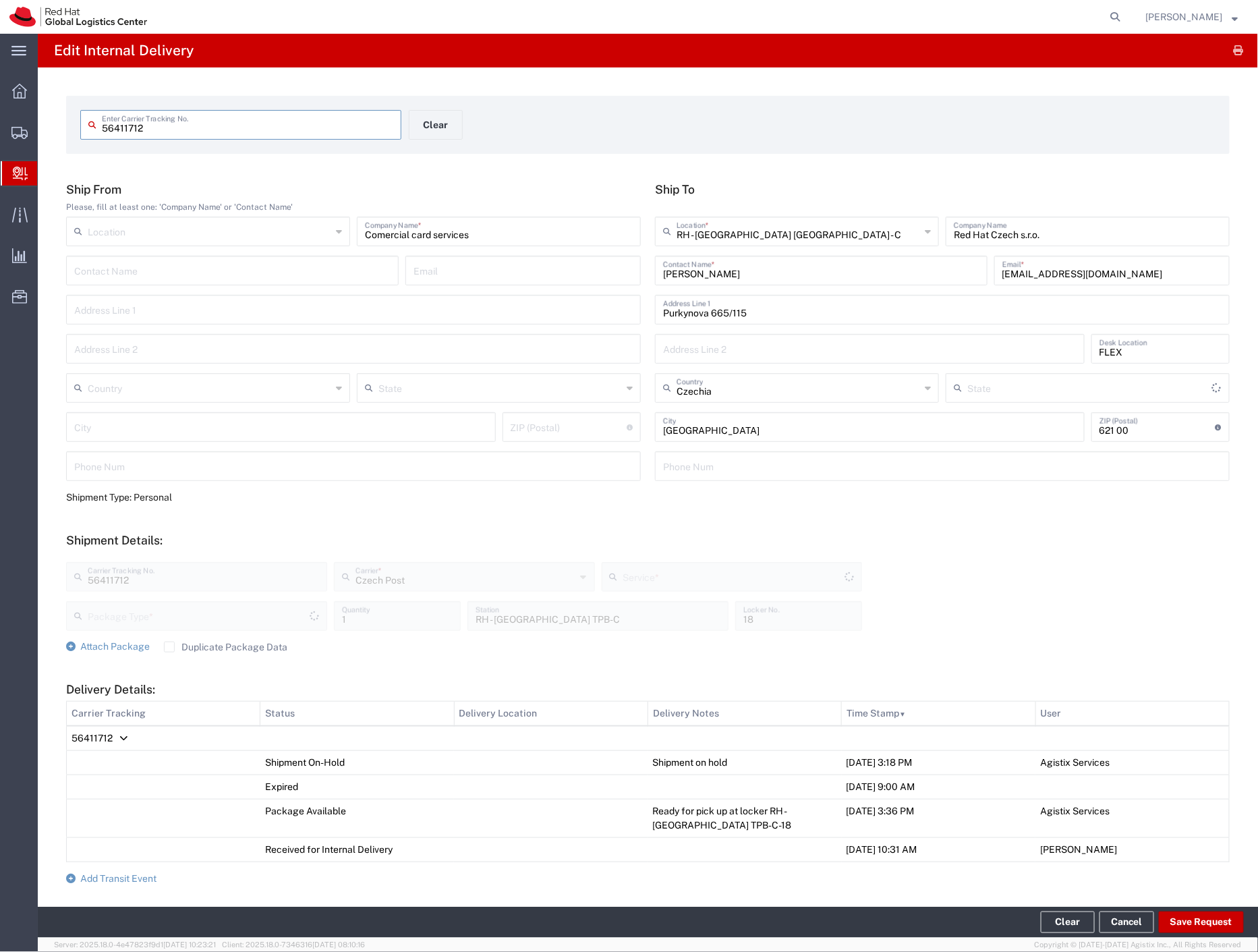
type input "Envelope"
type input "Ground"
click at [98, 880] on span "Add Transit Event" at bounding box center [118, 878] width 76 height 11
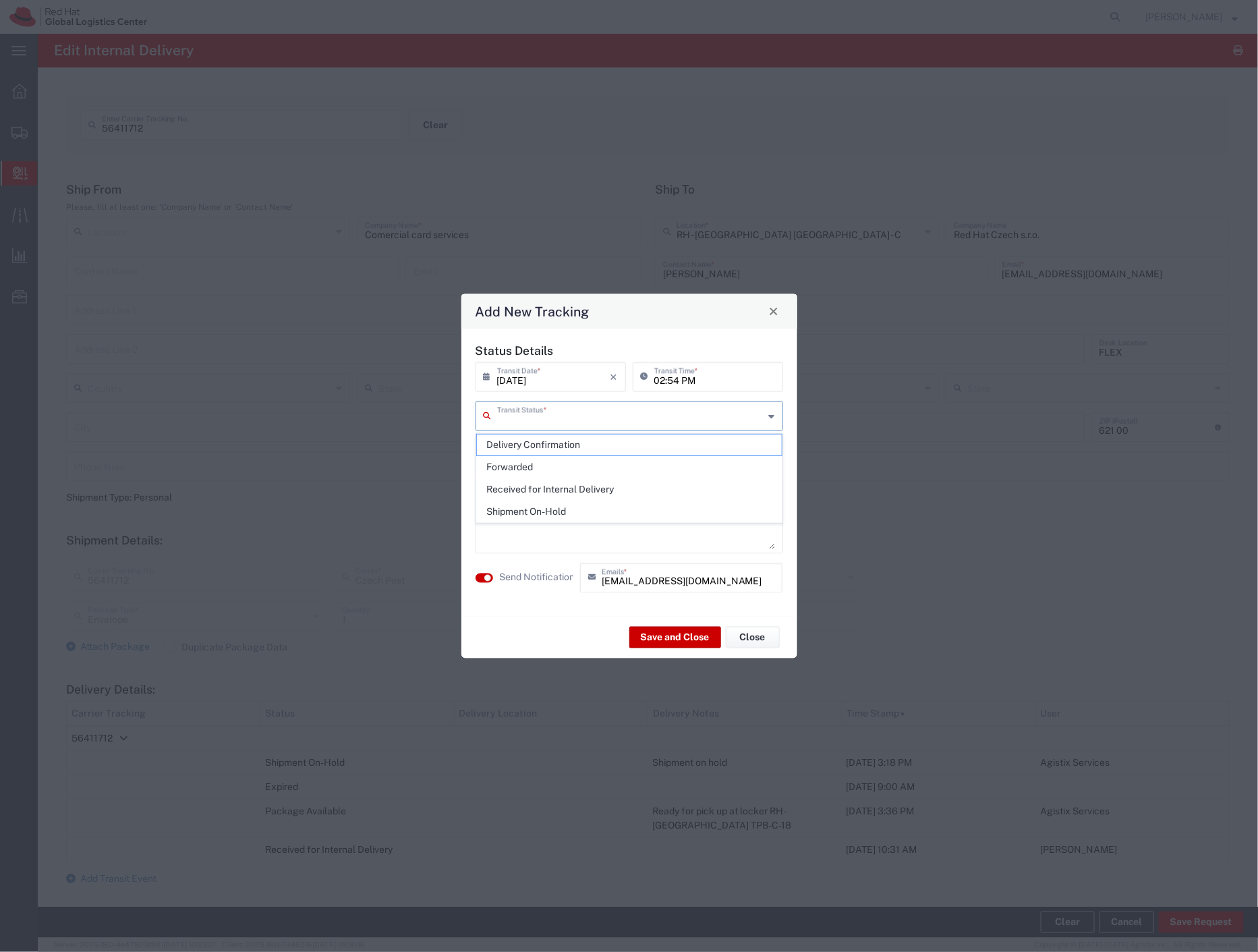
click at [567, 423] on input "text" at bounding box center [631, 415] width 267 height 24
click at [560, 441] on span "Delivery Confirmation" at bounding box center [629, 445] width 305 height 21
type input "Delivery Confirmation"
click at [554, 572] on label "Send Notification" at bounding box center [537, 578] width 75 height 14
click at [666, 634] on button "Save and Close" at bounding box center [675, 637] width 92 height 21
